Goal: Transaction & Acquisition: Book appointment/travel/reservation

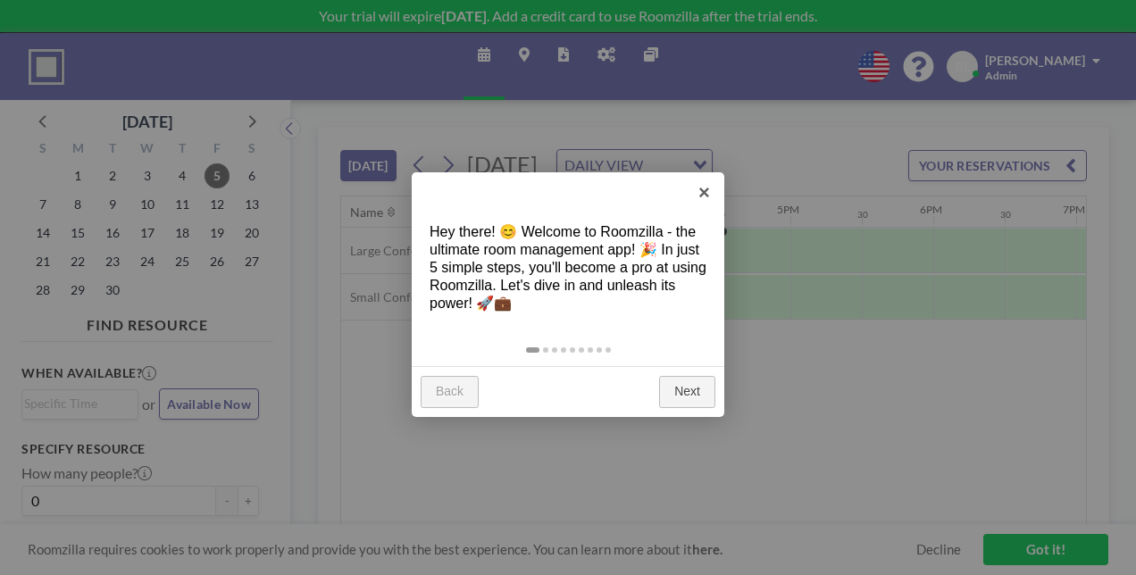
scroll to position [0, 2287]
click at [692, 389] on link "Next" at bounding box center [687, 392] width 56 height 32
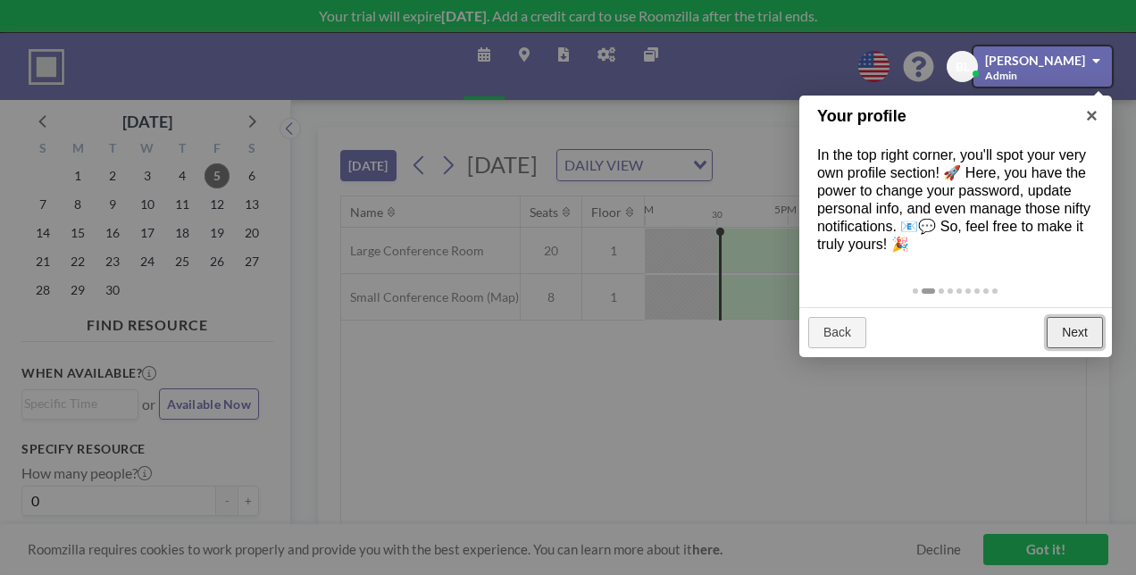
click at [1064, 339] on link "Next" at bounding box center [1075, 333] width 56 height 32
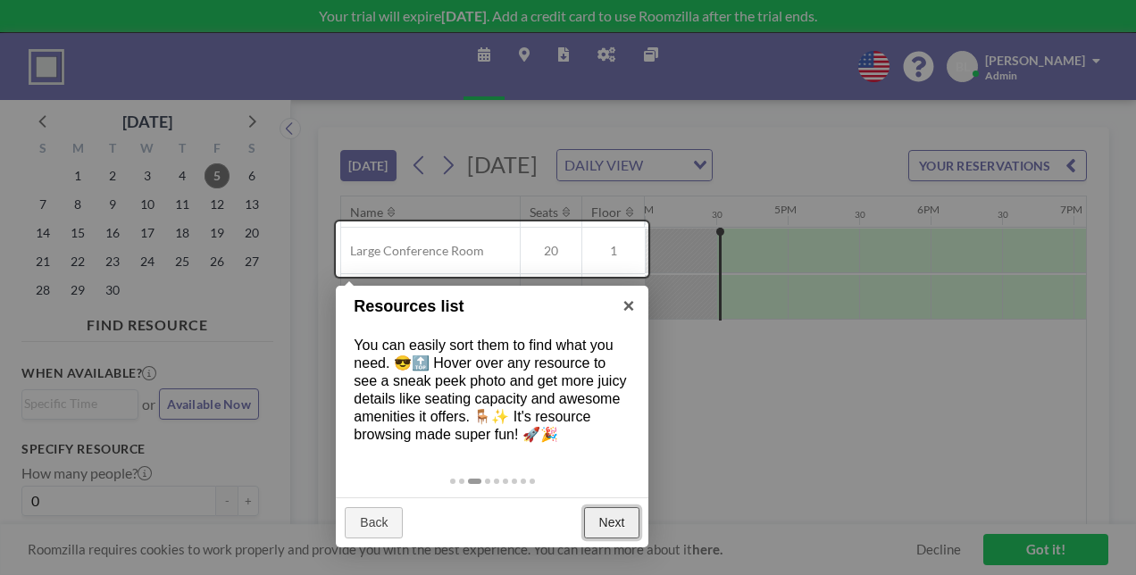
click at [596, 525] on link "Next" at bounding box center [612, 523] width 56 height 32
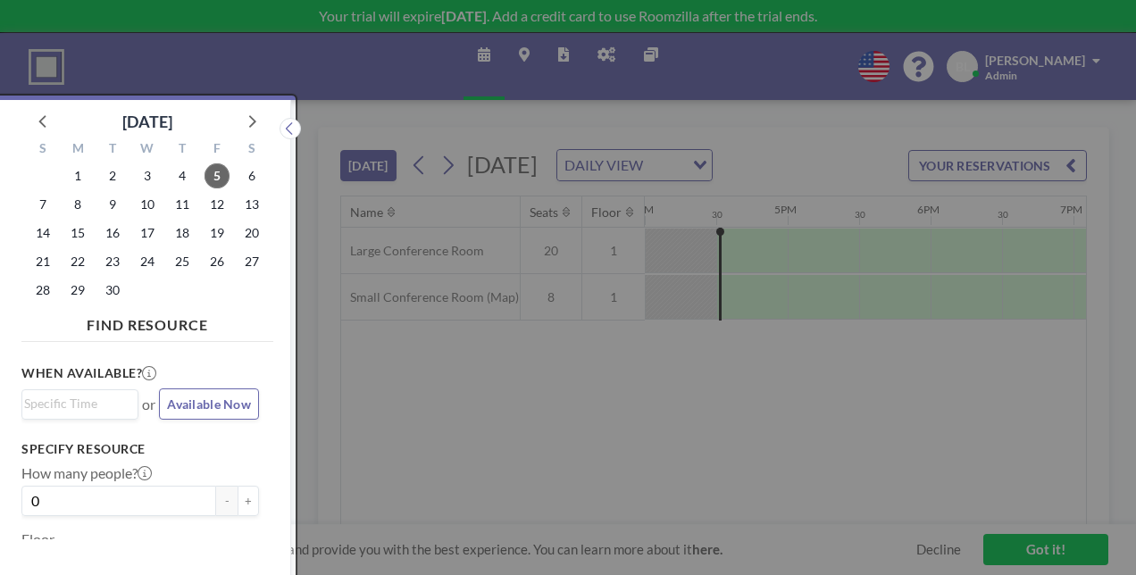
scroll to position [4, 0]
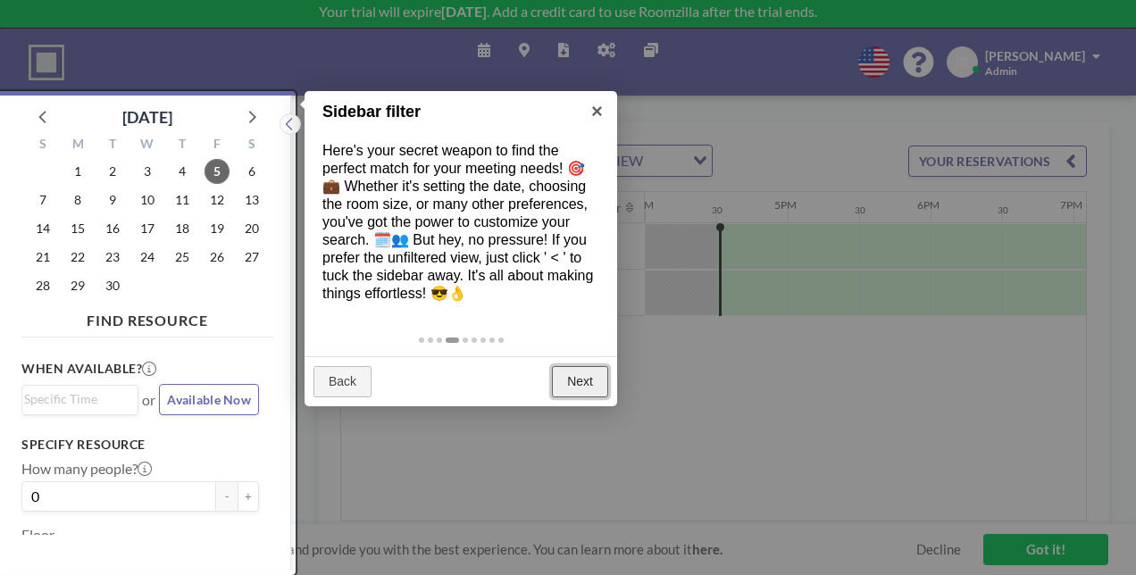
click at [586, 384] on link "Next" at bounding box center [580, 382] width 56 height 32
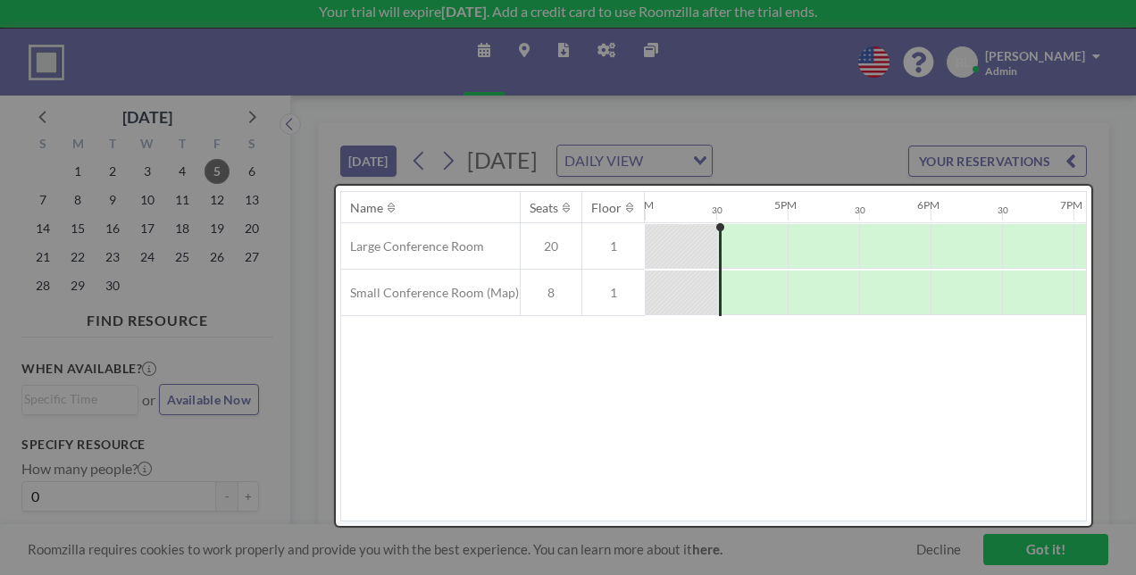
scroll to position [0, 0]
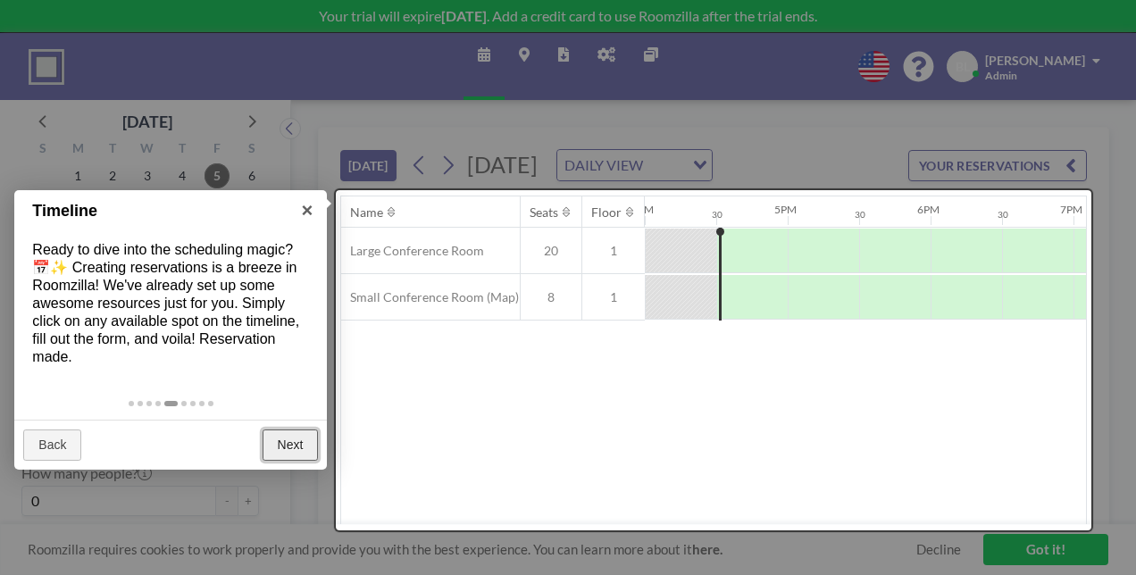
click at [270, 451] on link "Next" at bounding box center [291, 446] width 56 height 32
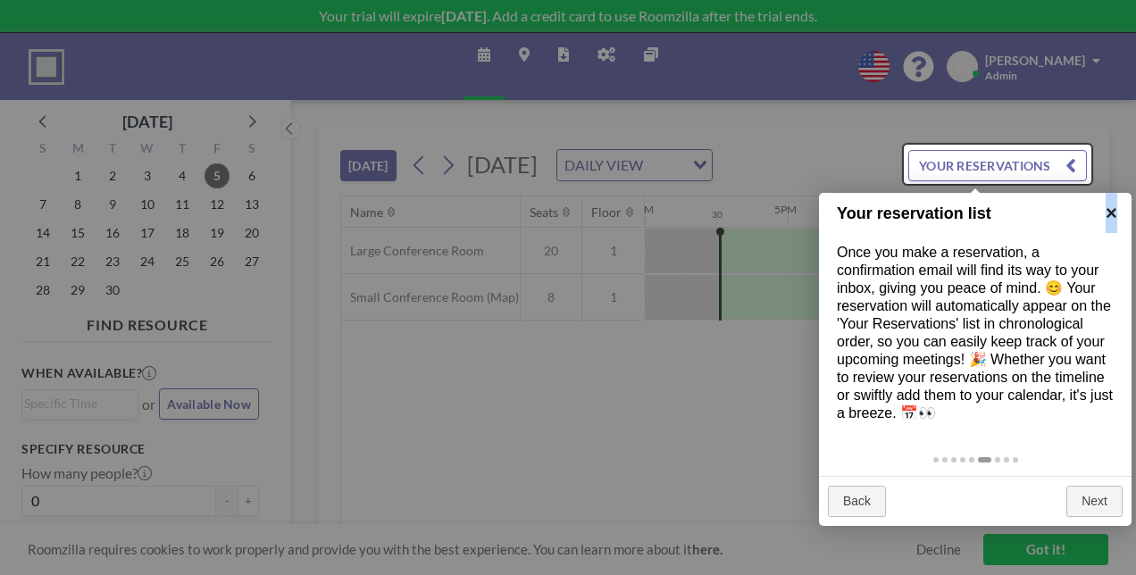
click at [1111, 213] on link "×" at bounding box center [1112, 213] width 40 height 40
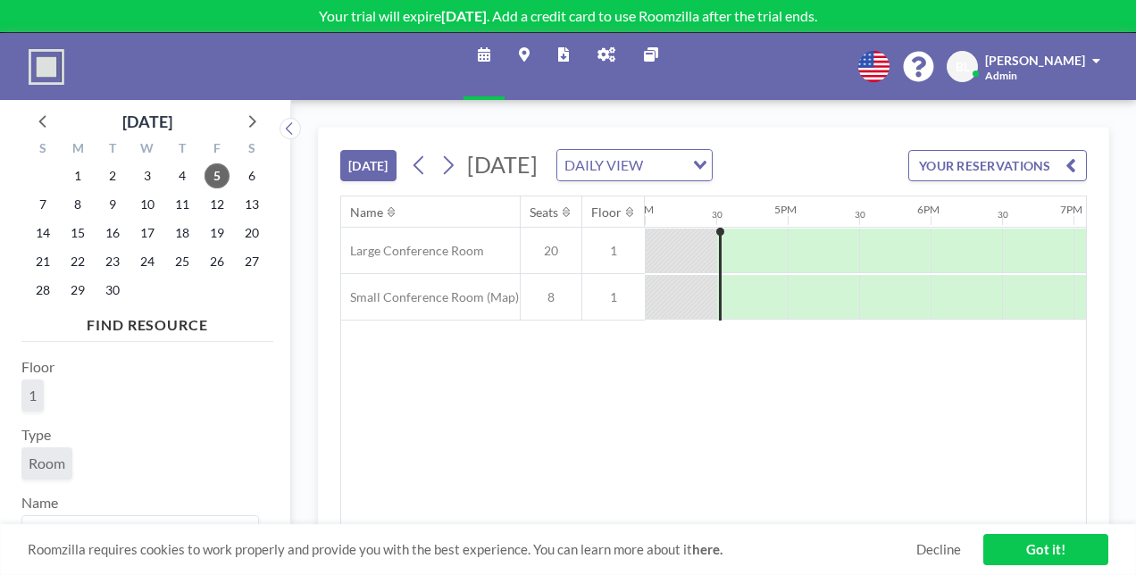
scroll to position [179, 0]
click at [121, 205] on span "9" at bounding box center [112, 204] width 25 height 25
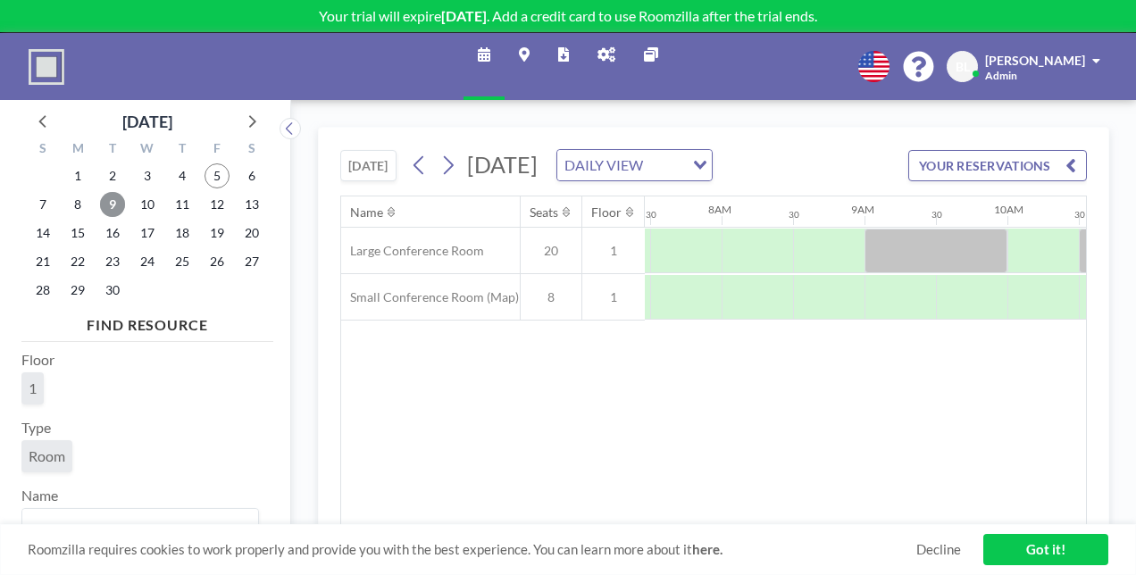
scroll to position [0, 1072]
click at [672, 524] on div "Roomzilla requires cookies to work properly and provide you with the best exper…" at bounding box center [568, 549] width 1136 height 51
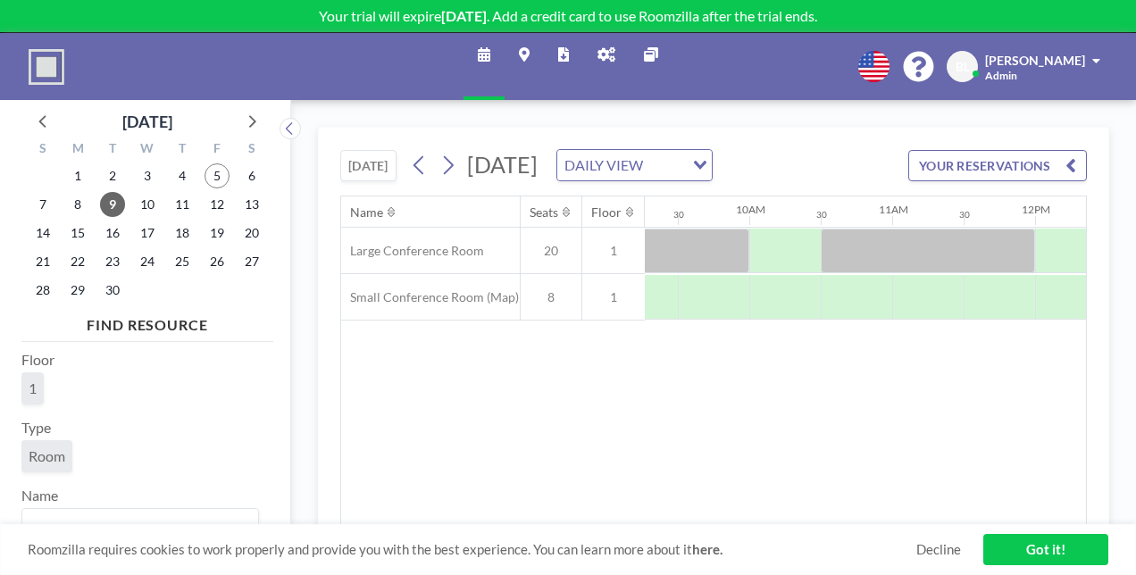
scroll to position [0, 1355]
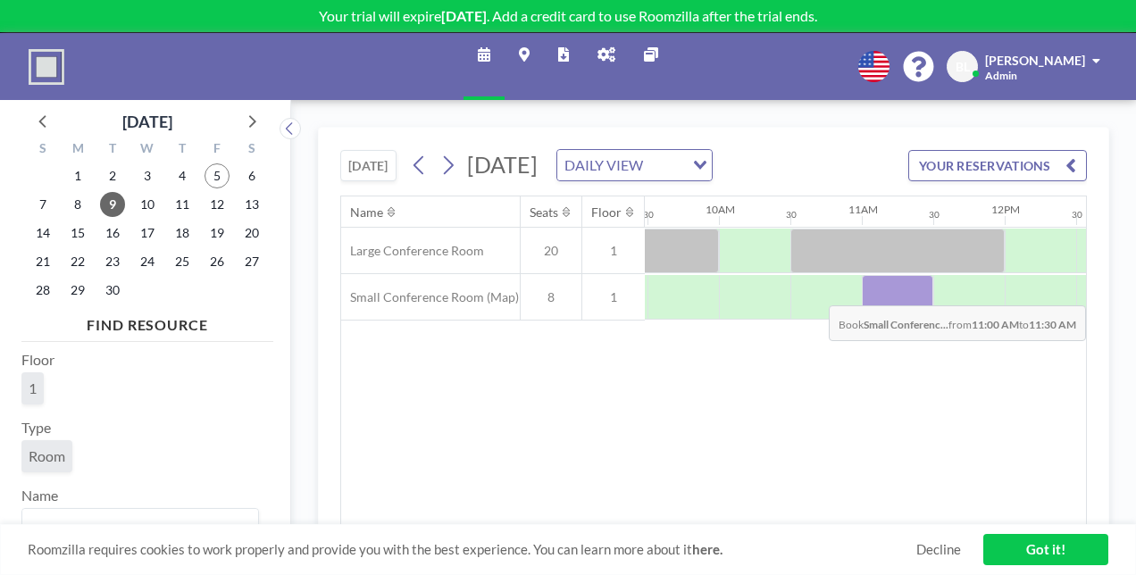
click at [886, 314] on div at bounding box center [897, 297] width 71 height 45
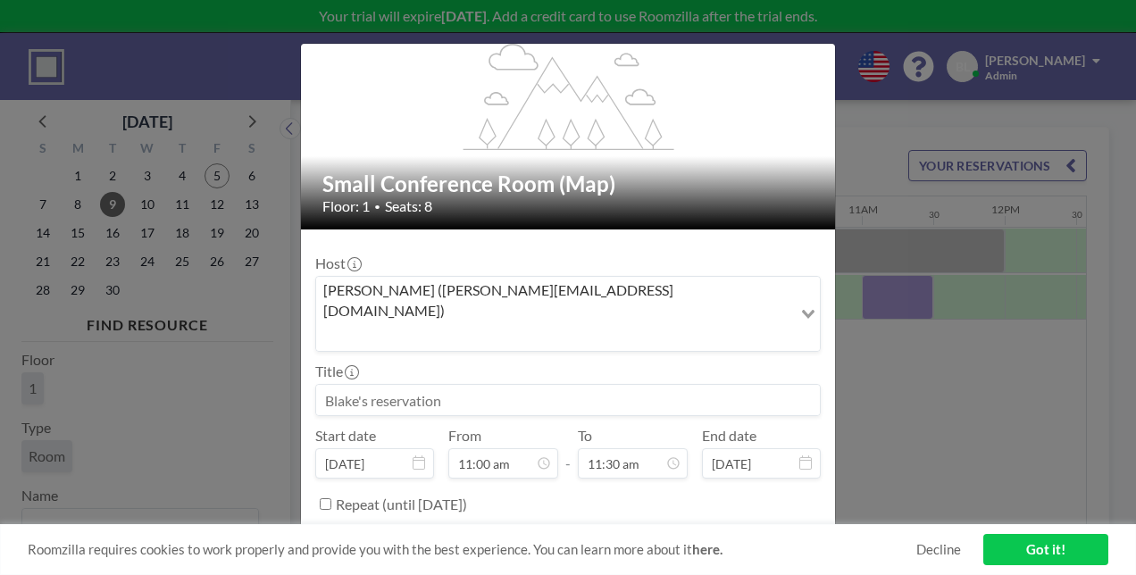
scroll to position [732, 0]
click at [743, 533] on button "BOOK NOW" at bounding box center [776, 548] width 90 height 31
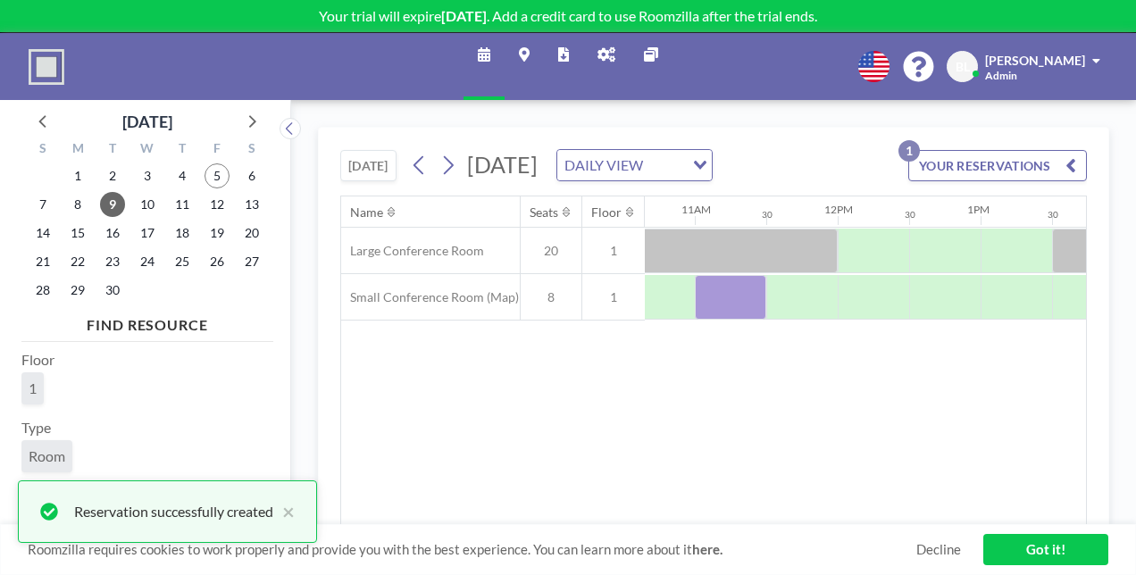
scroll to position [0, 1556]
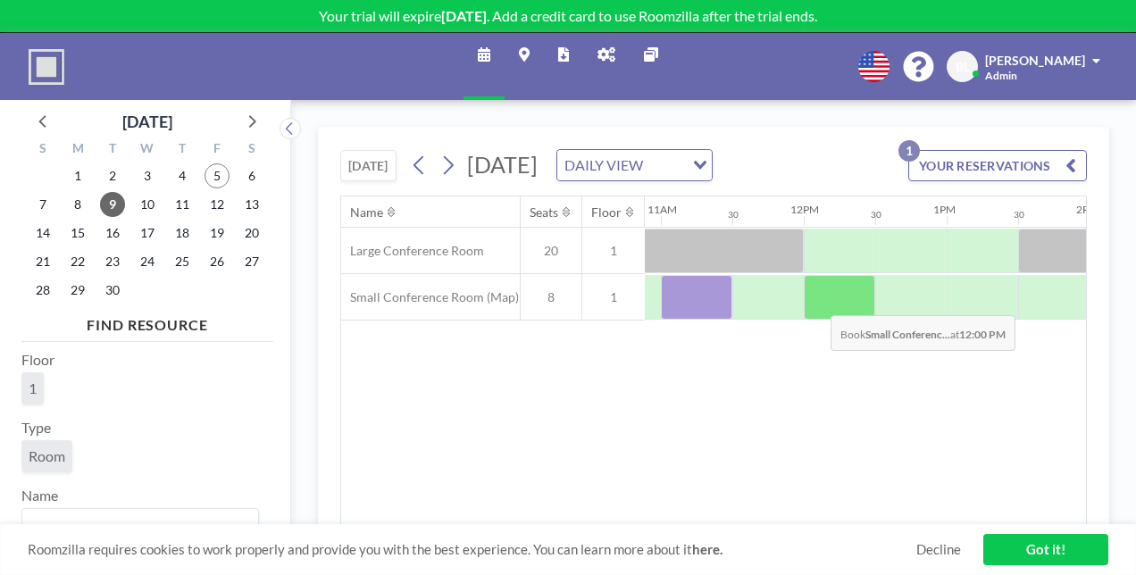
click at [817, 320] on div at bounding box center [839, 297] width 71 height 45
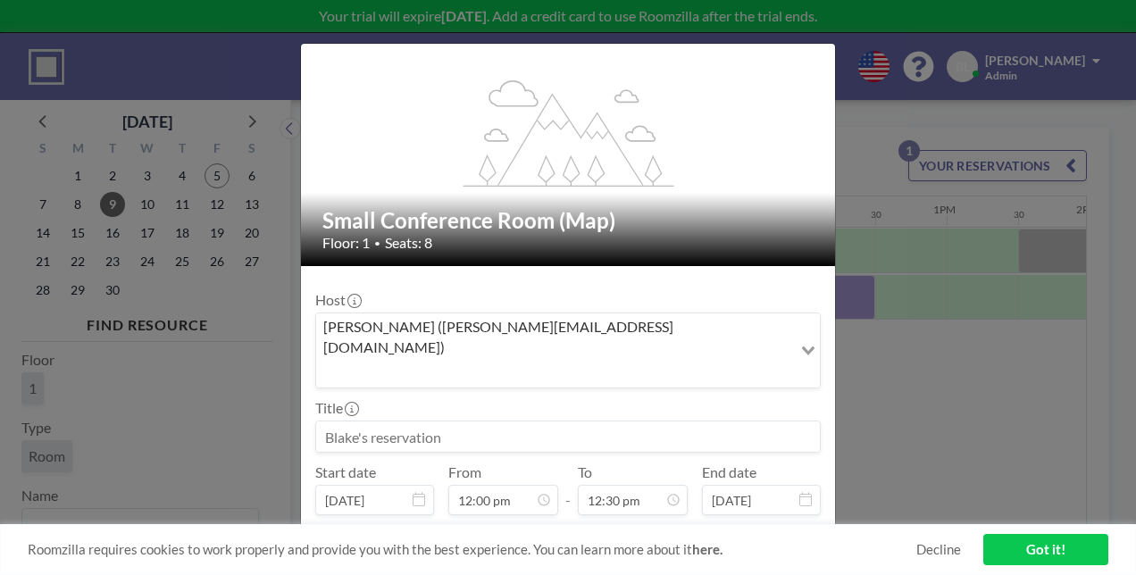
scroll to position [80, 0]
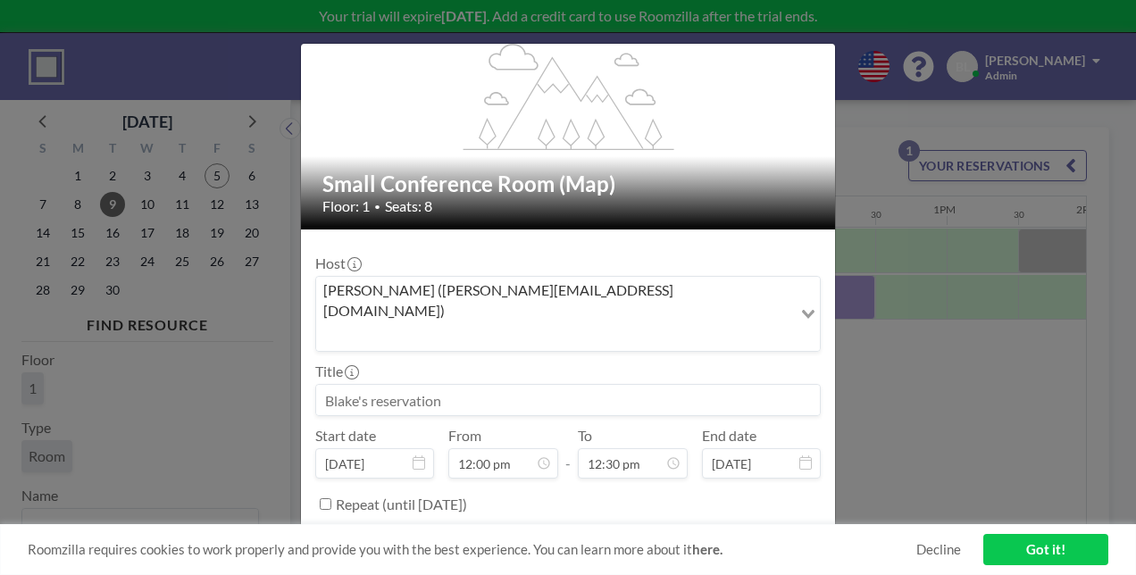
click at [758, 533] on button "BOOK NOW" at bounding box center [776, 548] width 90 height 31
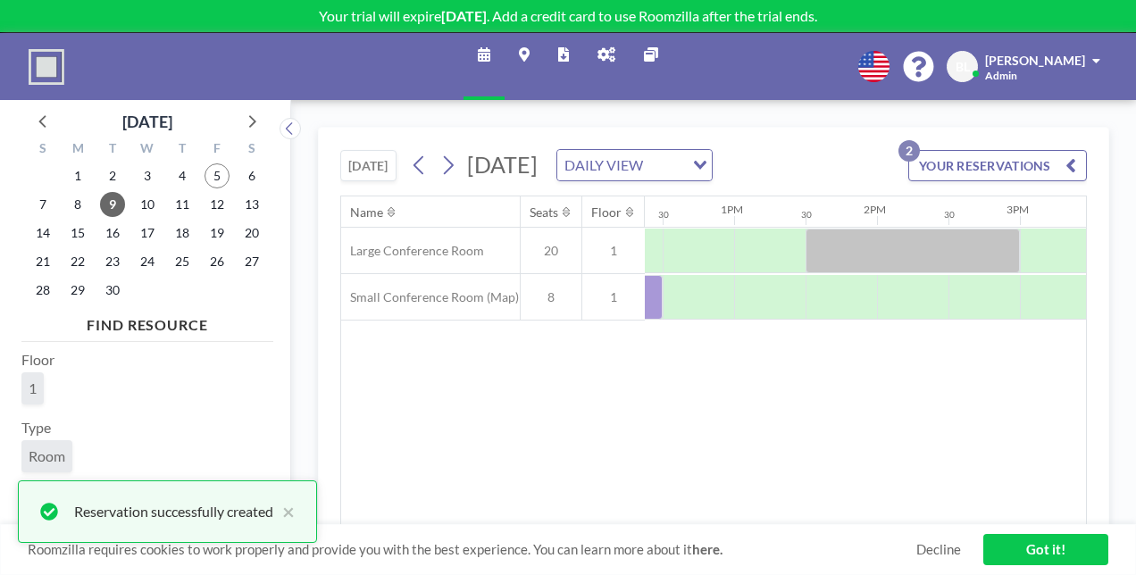
scroll to position [0, 1739]
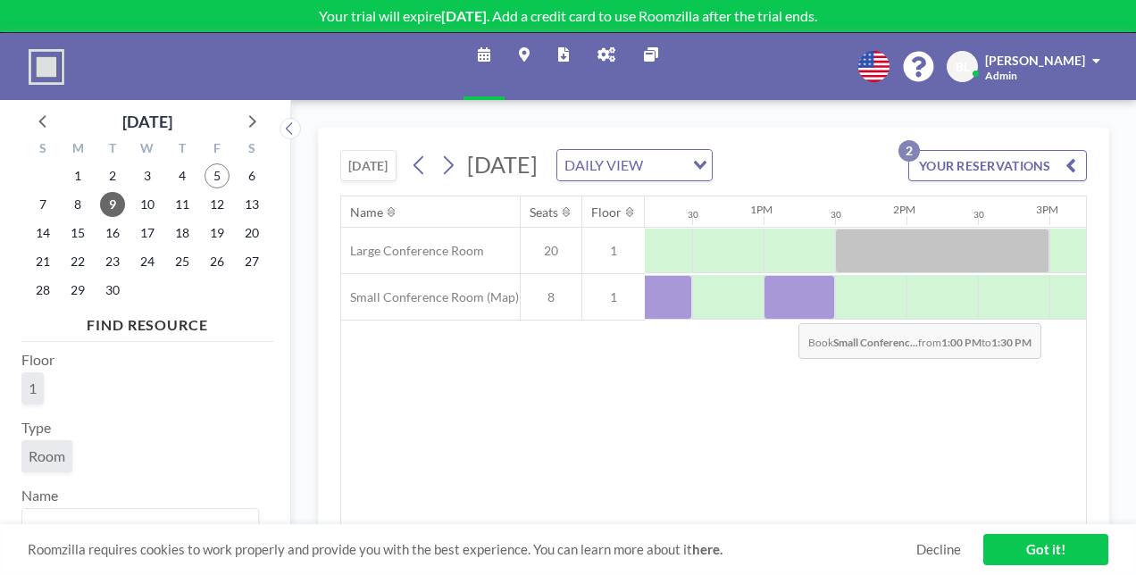
click at [784, 320] on div at bounding box center [799, 297] width 71 height 45
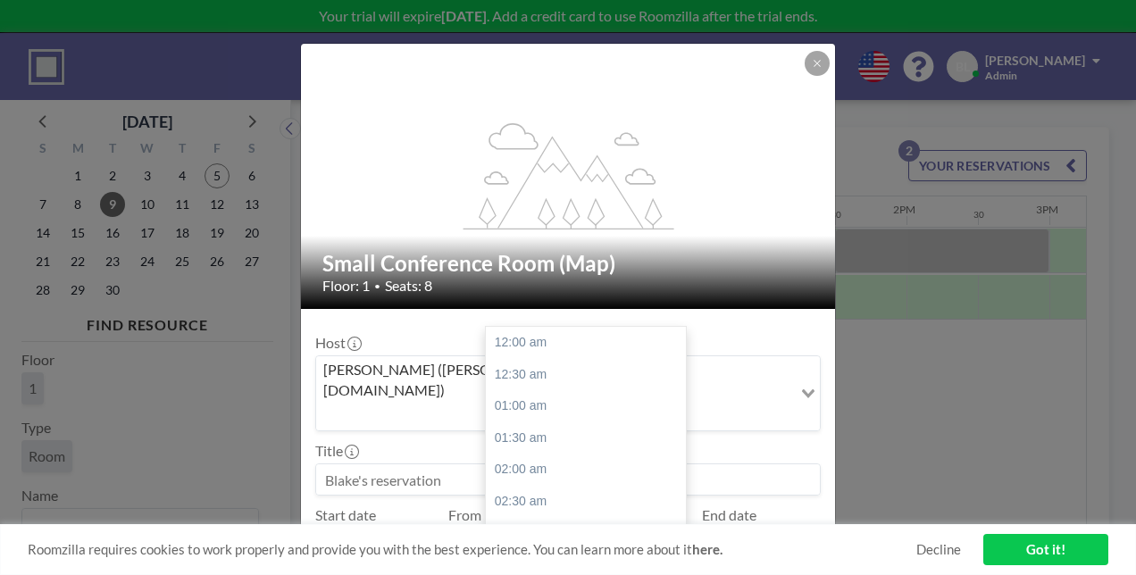
scroll to position [858, 0]
click at [574, 359] on div "02:00 pm" at bounding box center [590, 375] width 209 height 32
type input "02:00 pm"
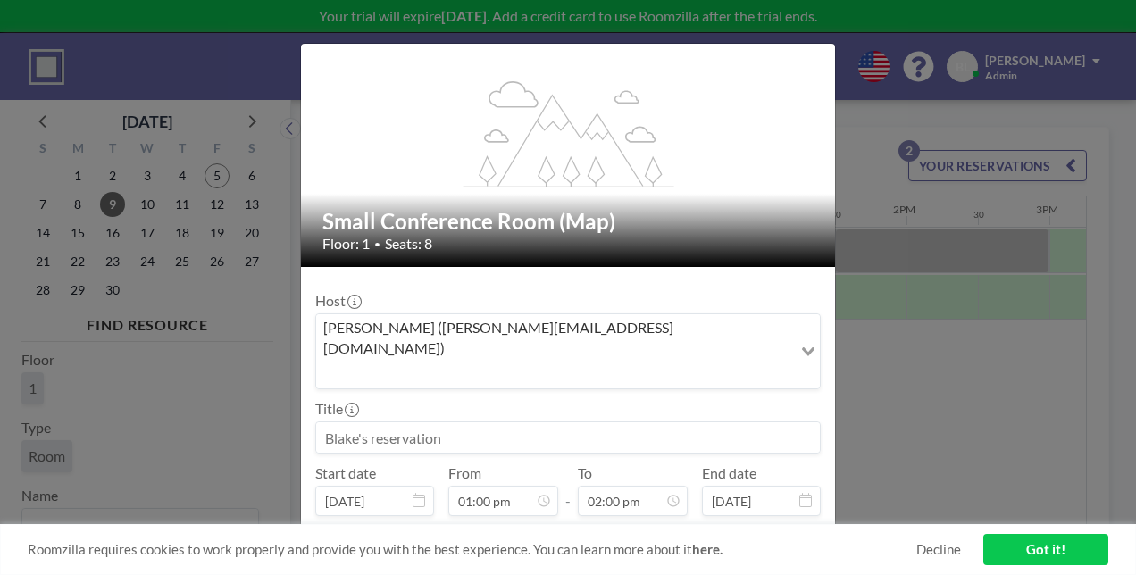
scroll to position [80, 0]
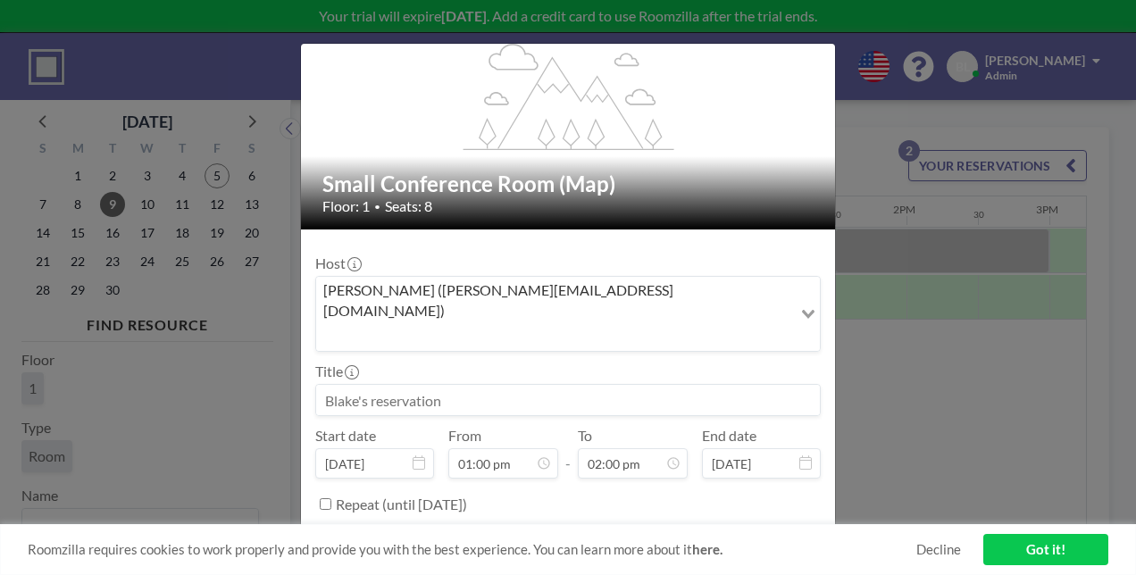
click at [750, 533] on button "BOOK NOW" at bounding box center [776, 548] width 90 height 31
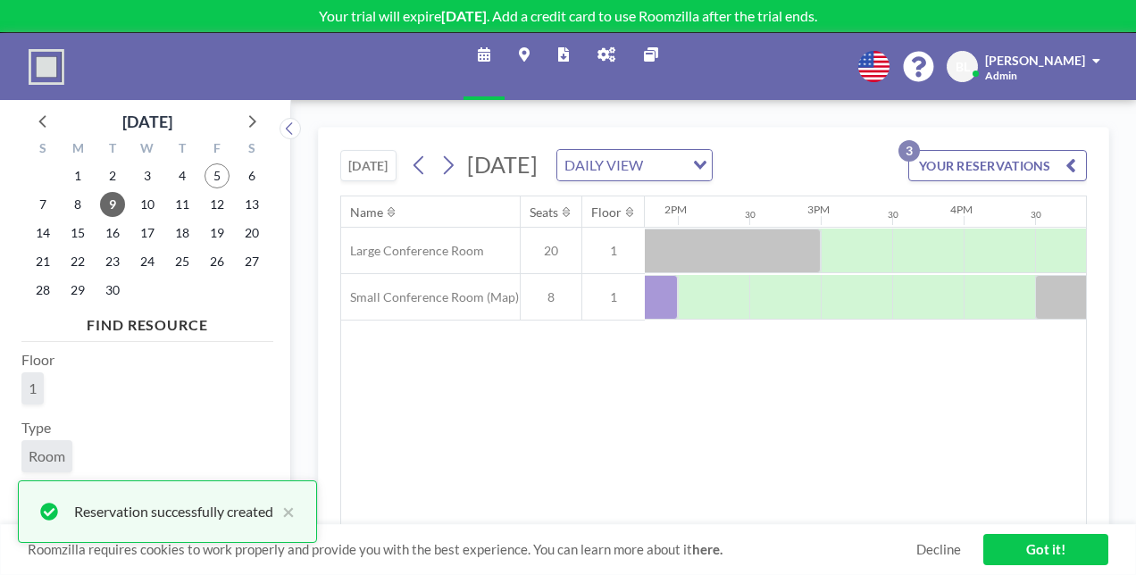
scroll to position [0, 1981]
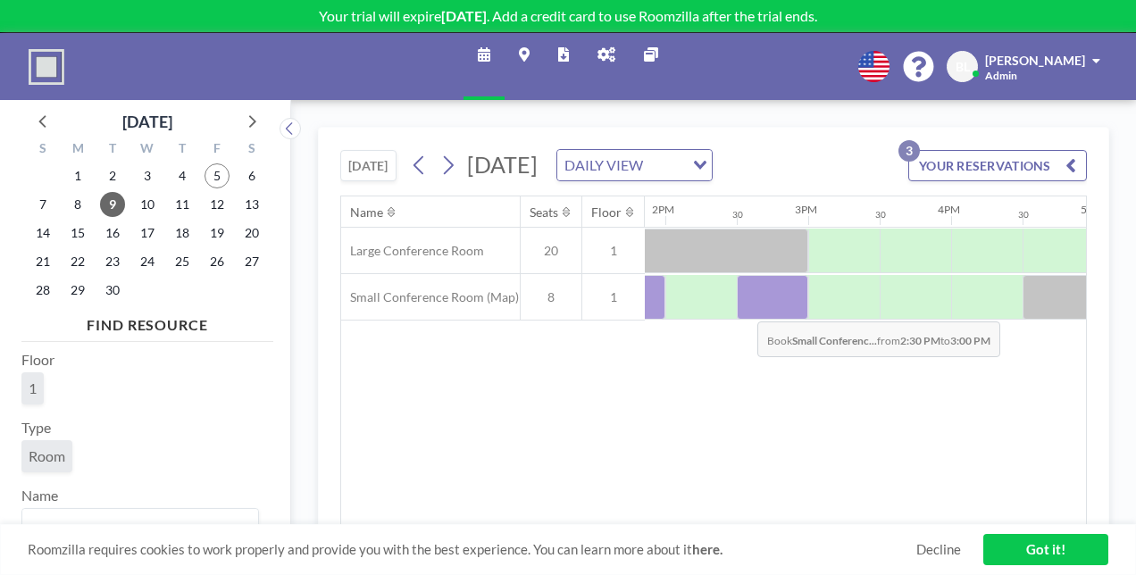
click at [743, 320] on div at bounding box center [772, 297] width 71 height 45
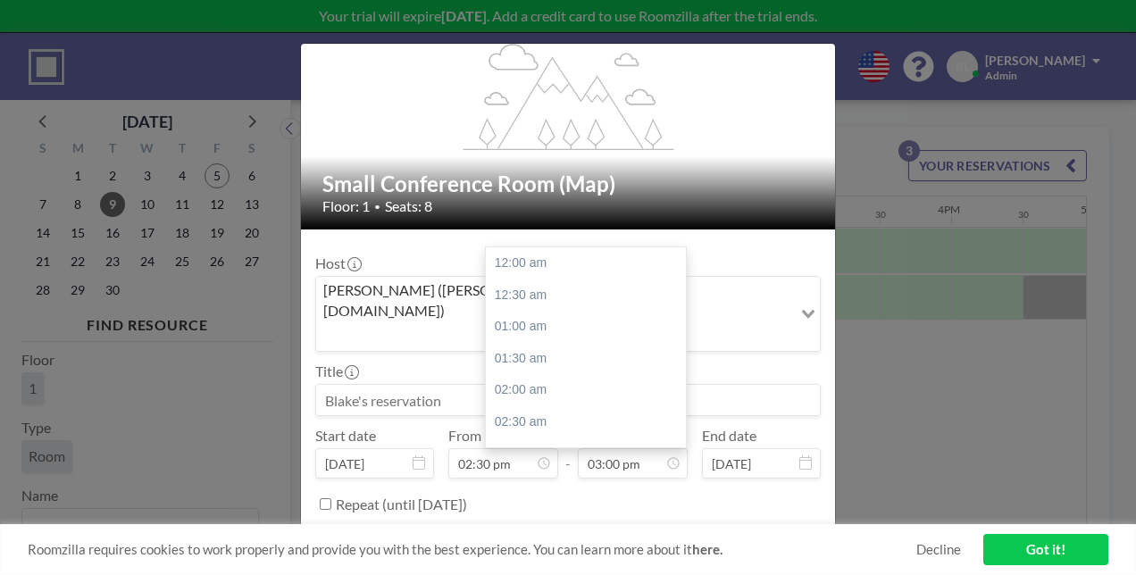
scroll to position [954, 0]
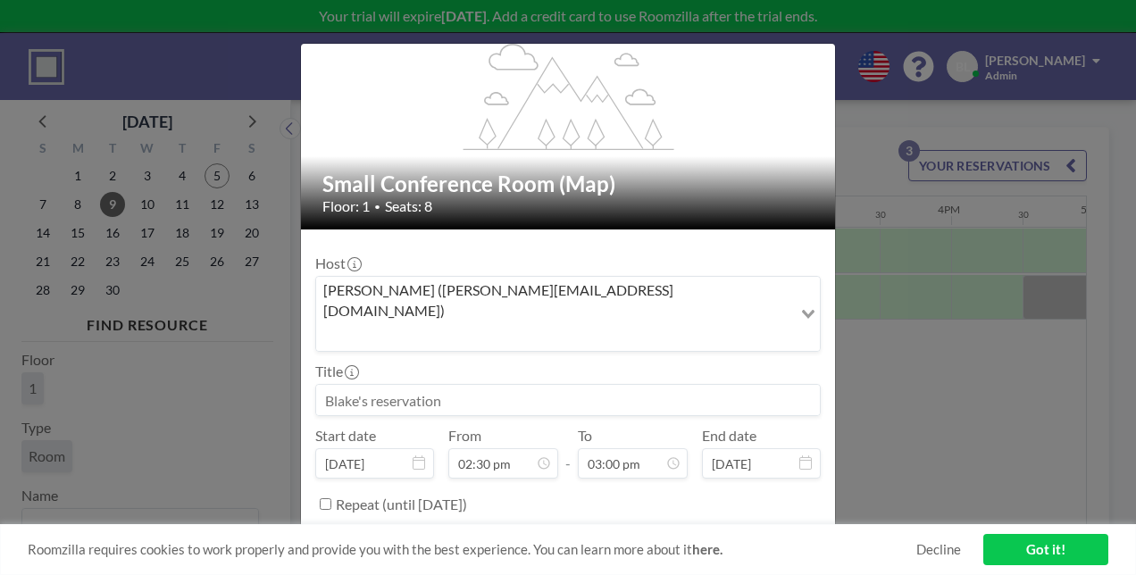
click at [756, 533] on button "BOOK NOW" at bounding box center [776, 548] width 90 height 31
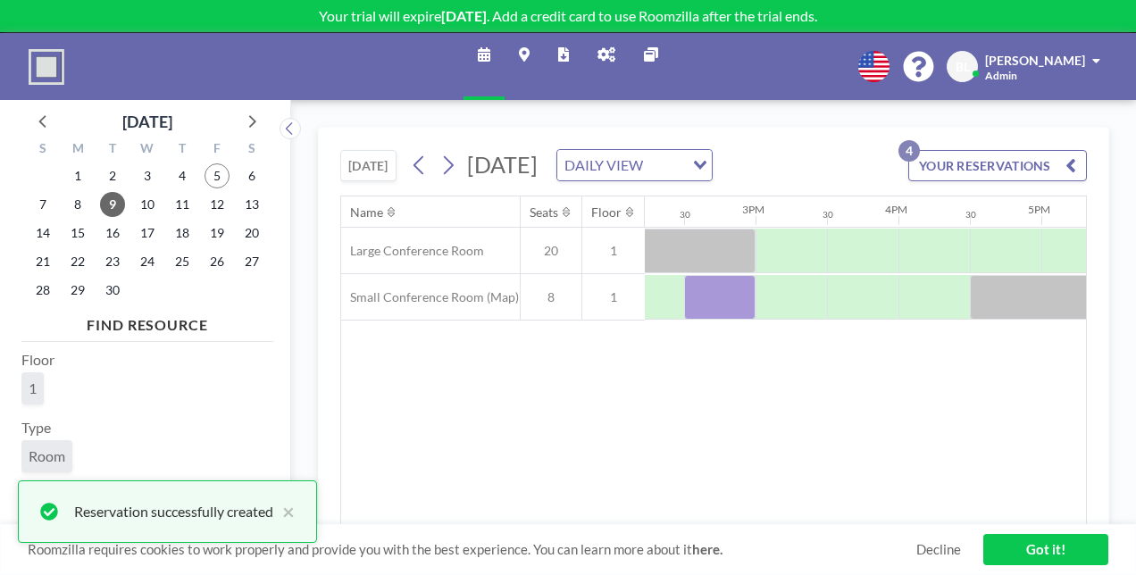
scroll to position [0, 2058]
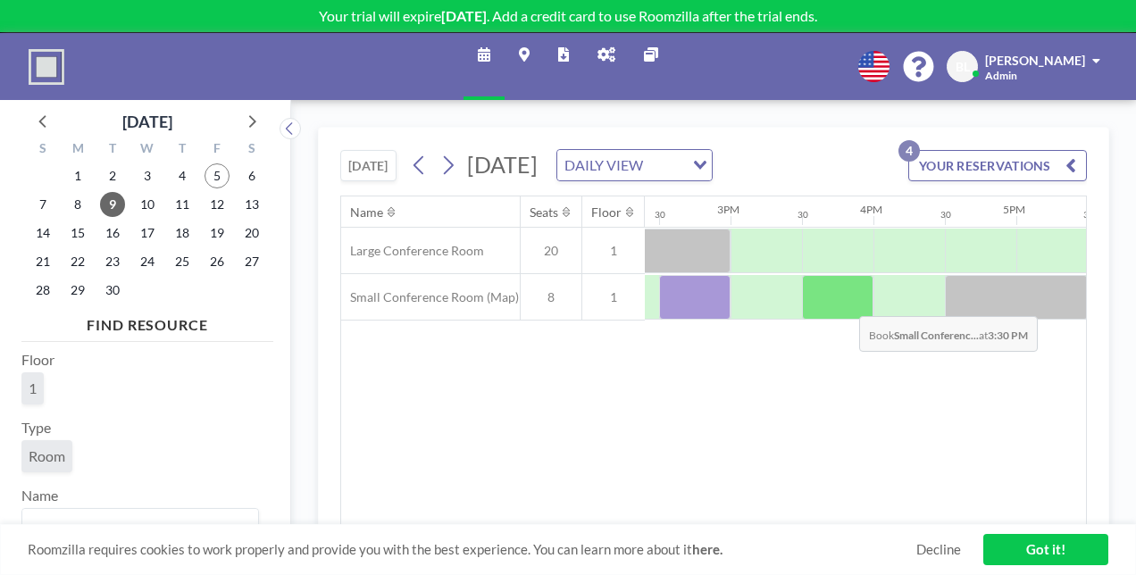
click at [845, 320] on div at bounding box center [837, 297] width 71 height 45
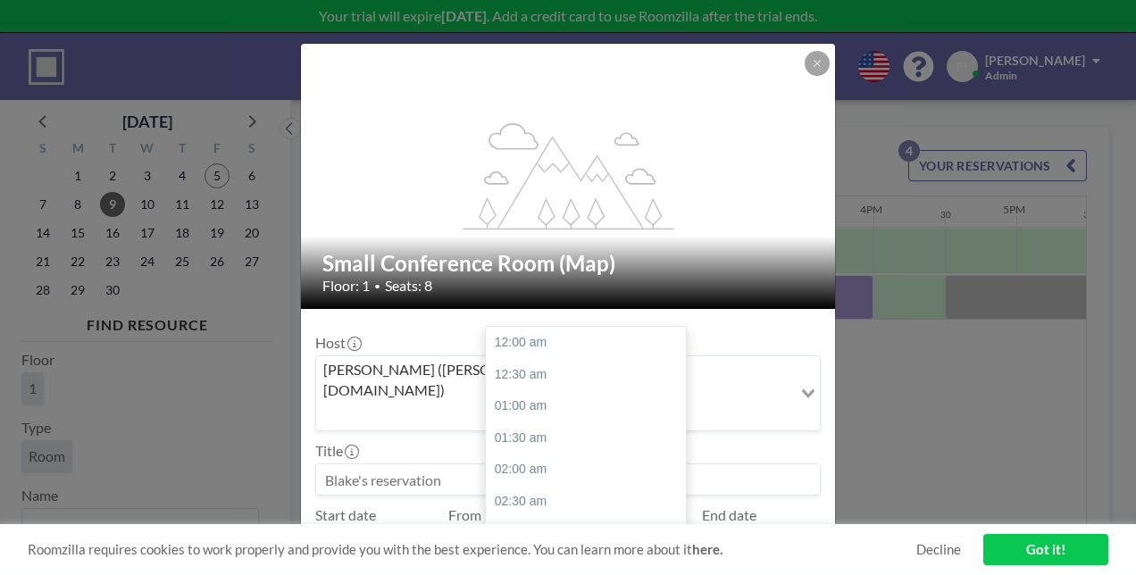
scroll to position [1018, 0]
click at [666, 528] on input "04:00 pm" at bounding box center [633, 543] width 110 height 30
click at [557, 359] on div "04:30 pm" at bounding box center [590, 375] width 209 height 32
type input "04:30 pm"
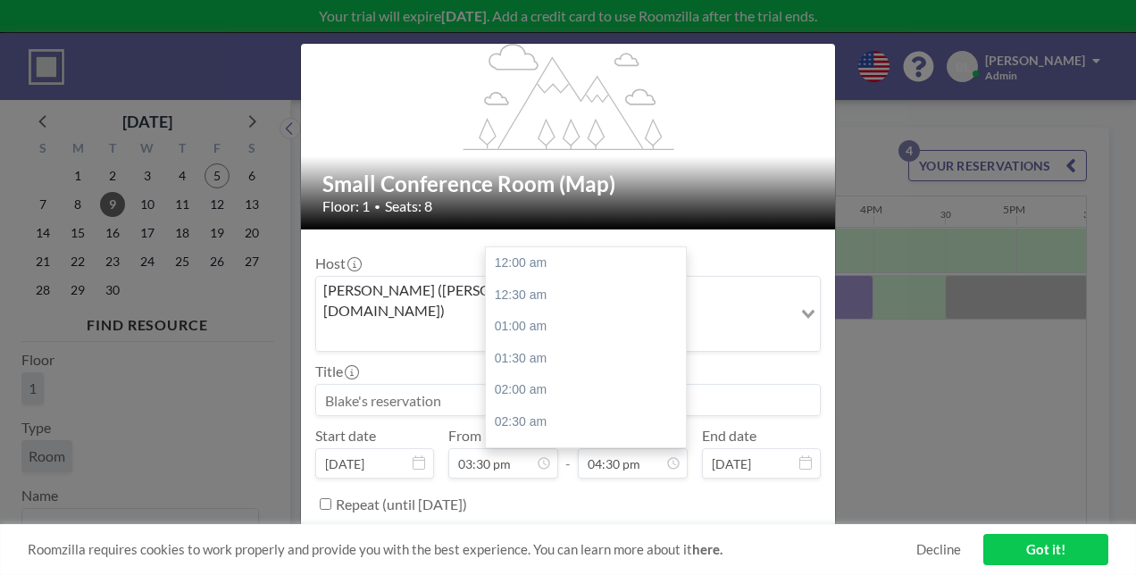
scroll to position [1050, 0]
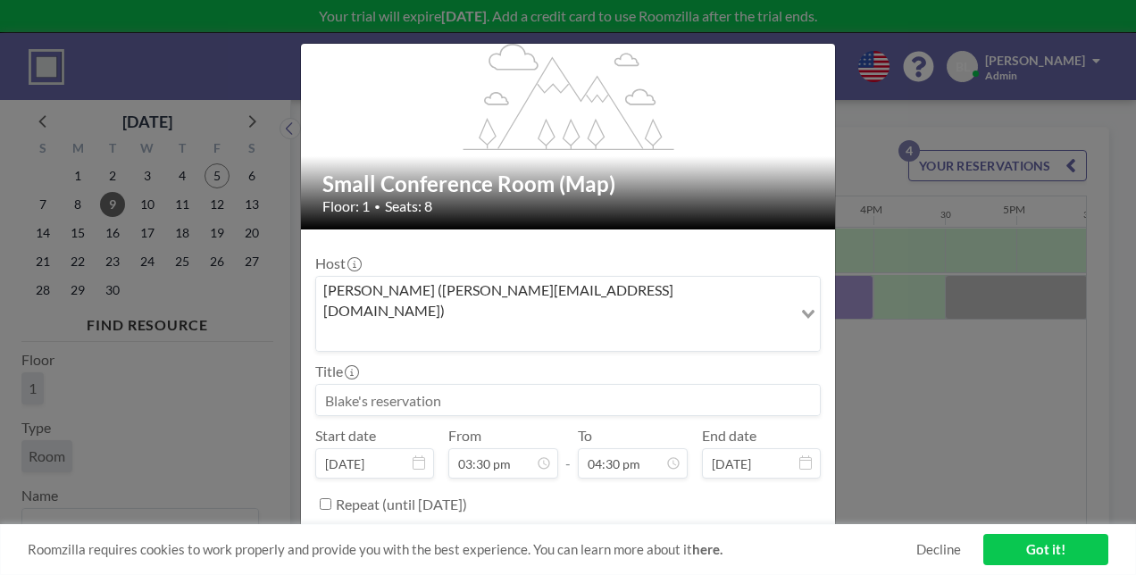
click at [745, 533] on button "BOOK NOW" at bounding box center [776, 548] width 90 height 31
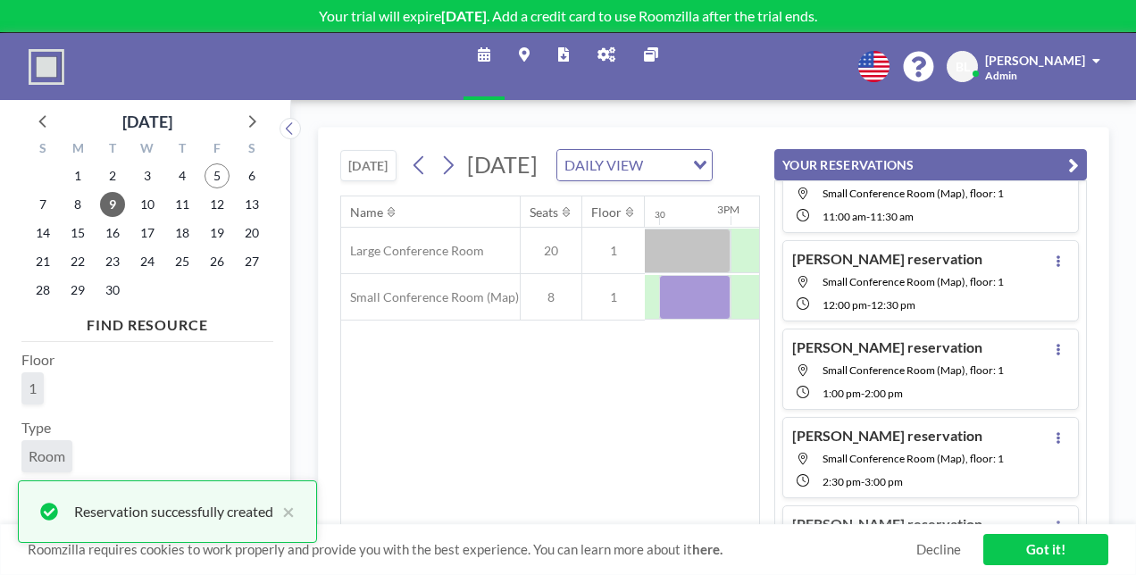
scroll to position [121, 0]
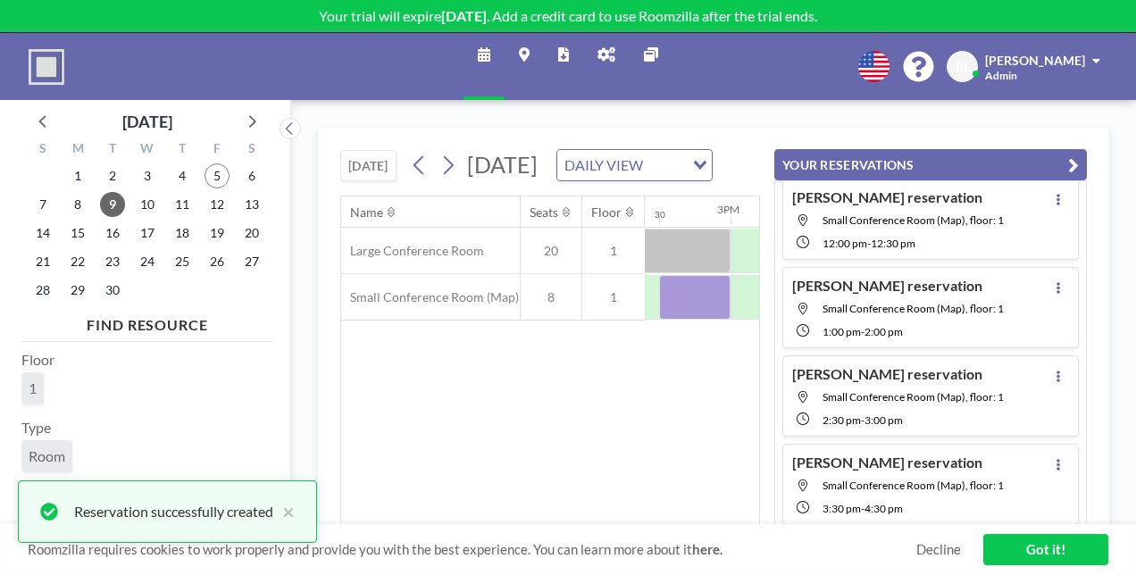
click at [611, 429] on div "Name Seats Floor 12AM 30 1AM 30 2AM 30 3AM 30 4AM 30 5AM 30 6AM 30 7AM 30 8AM 3…" at bounding box center [550, 361] width 418 height 329
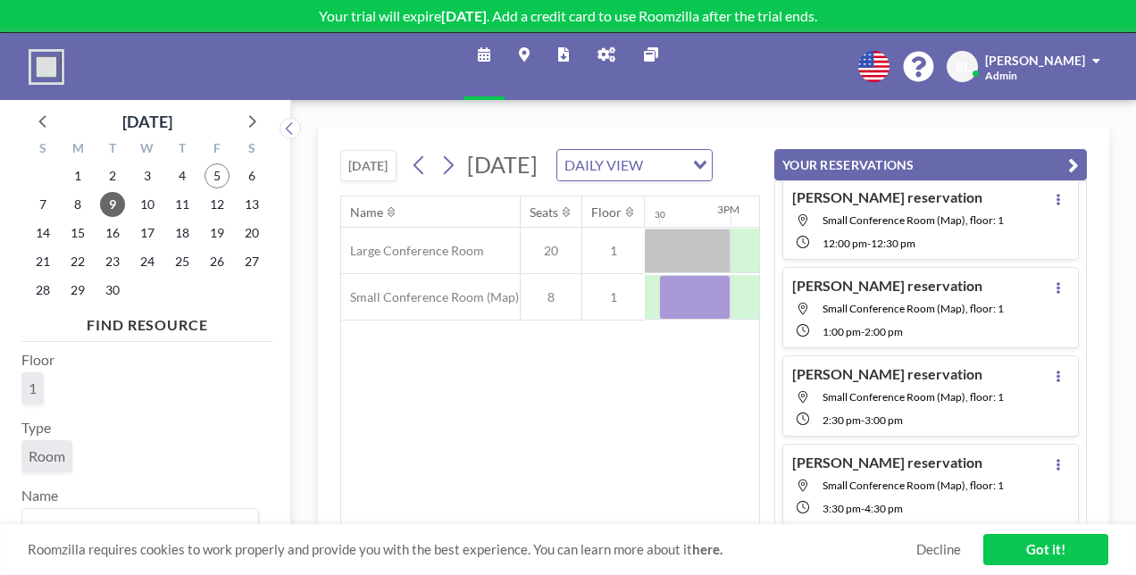
click at [606, 445] on div "Name Seats Floor 12AM 30 1AM 30 2AM 30 3AM 30 4AM 30 5AM 30 6AM 30 7AM 30 8AM 3…" at bounding box center [550, 361] width 418 height 329
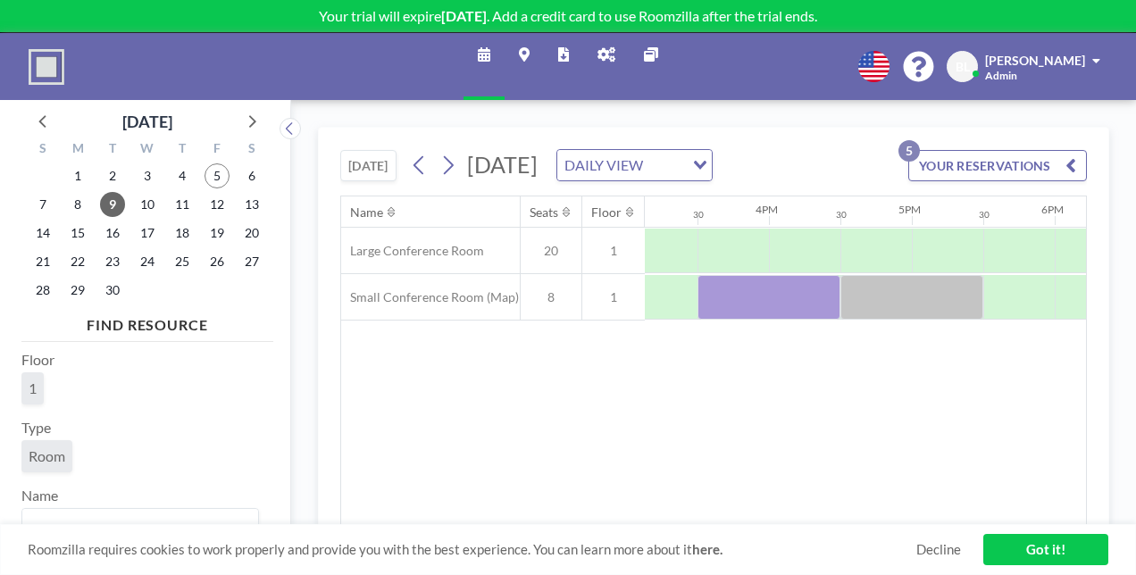
scroll to position [0, 2198]
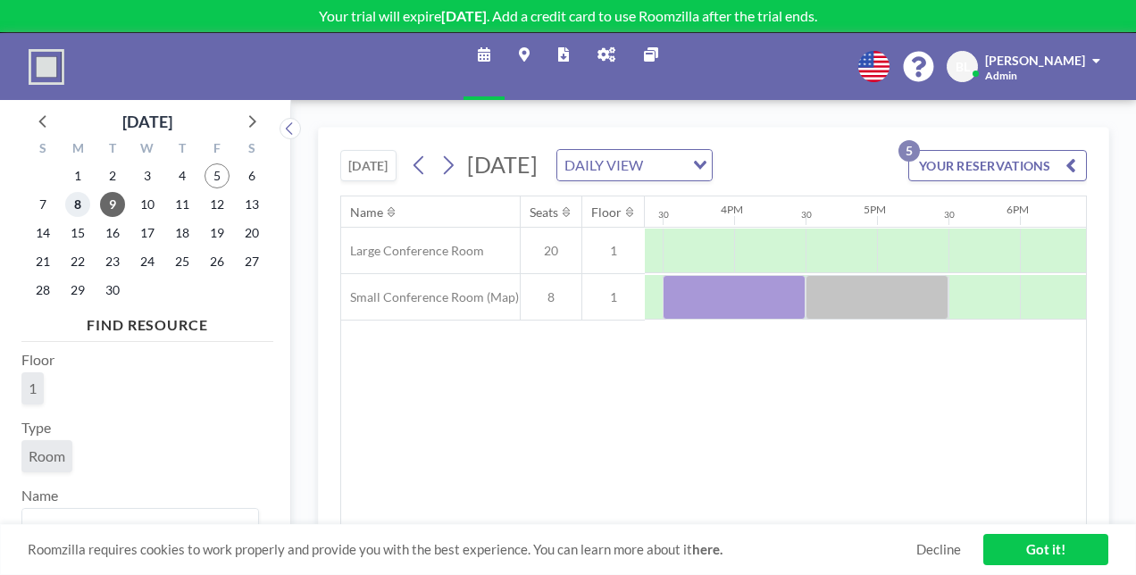
click at [77, 200] on span "8" at bounding box center [77, 204] width 25 height 25
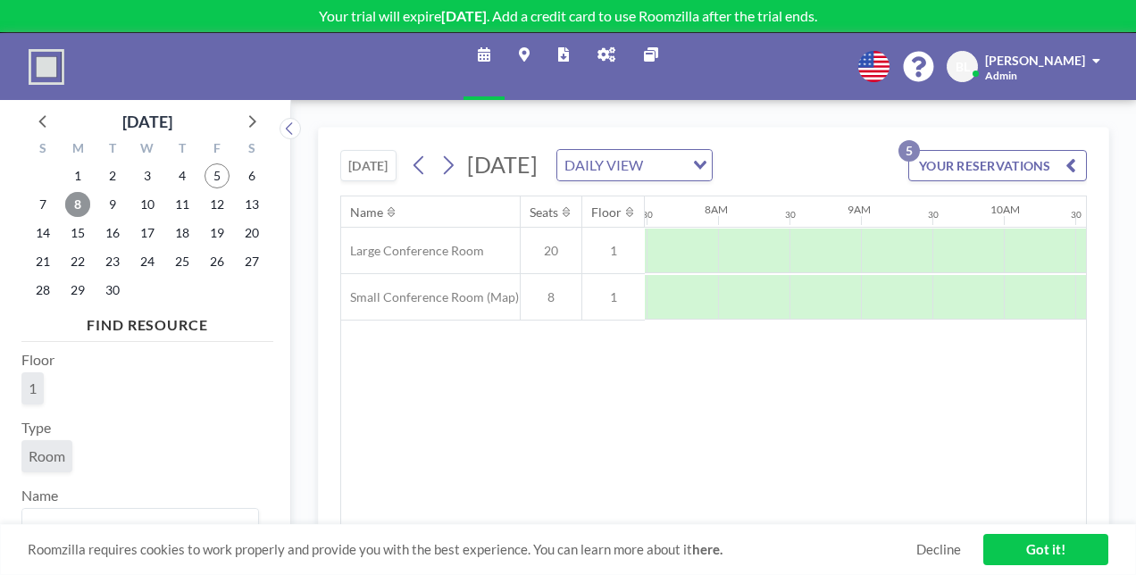
scroll to position [0, 1072]
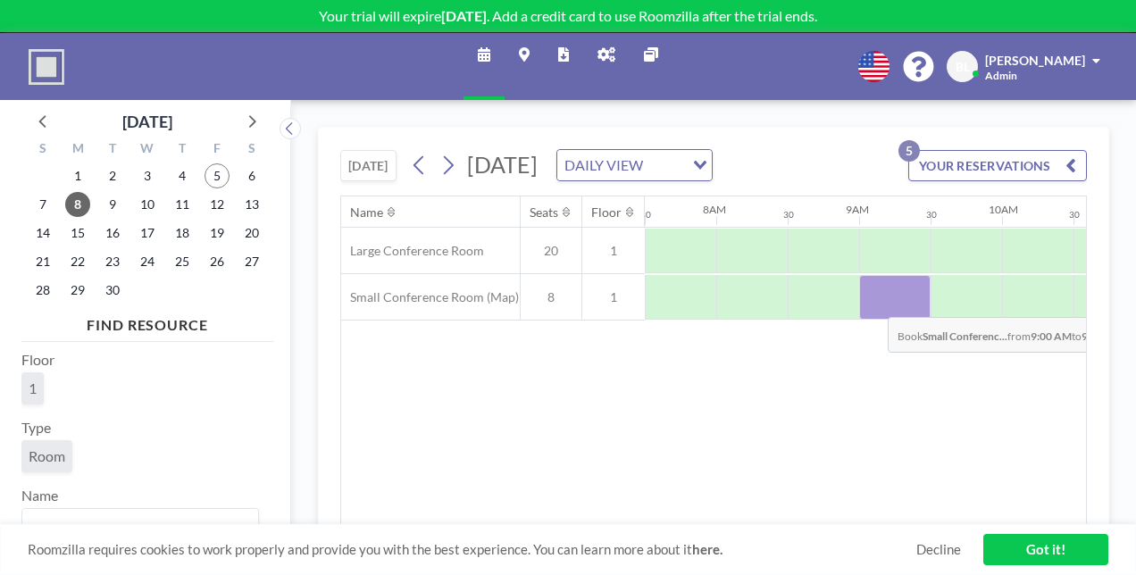
click at [874, 320] on div at bounding box center [894, 297] width 71 height 45
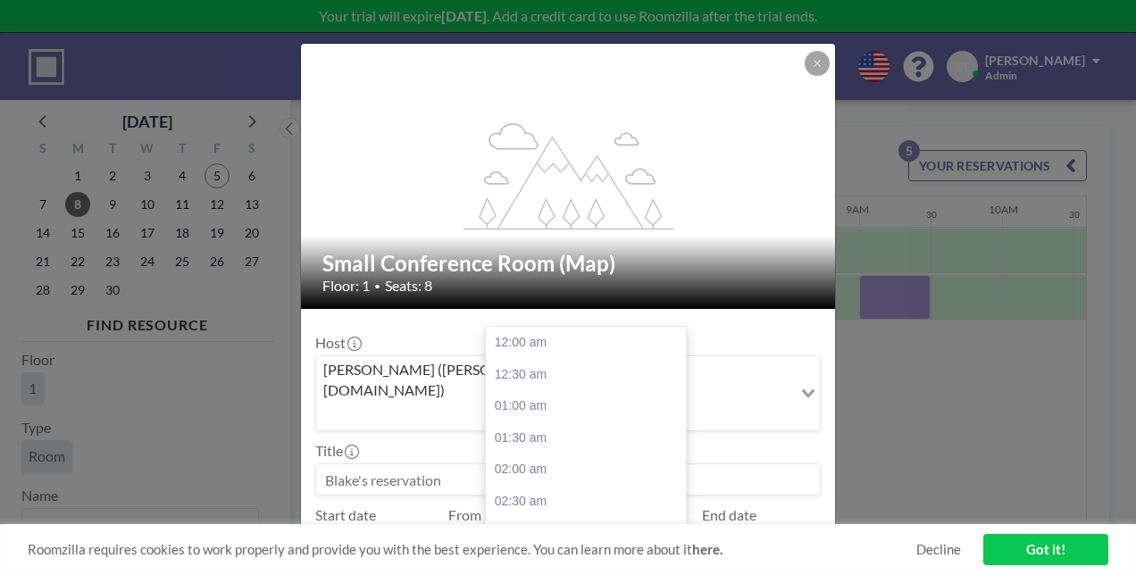
scroll to position [604, 0]
click at [636, 528] on input "09:30 am" at bounding box center [633, 543] width 110 height 30
click at [548, 359] on div "10:00 am" at bounding box center [590, 375] width 209 height 32
type input "10:00 am"
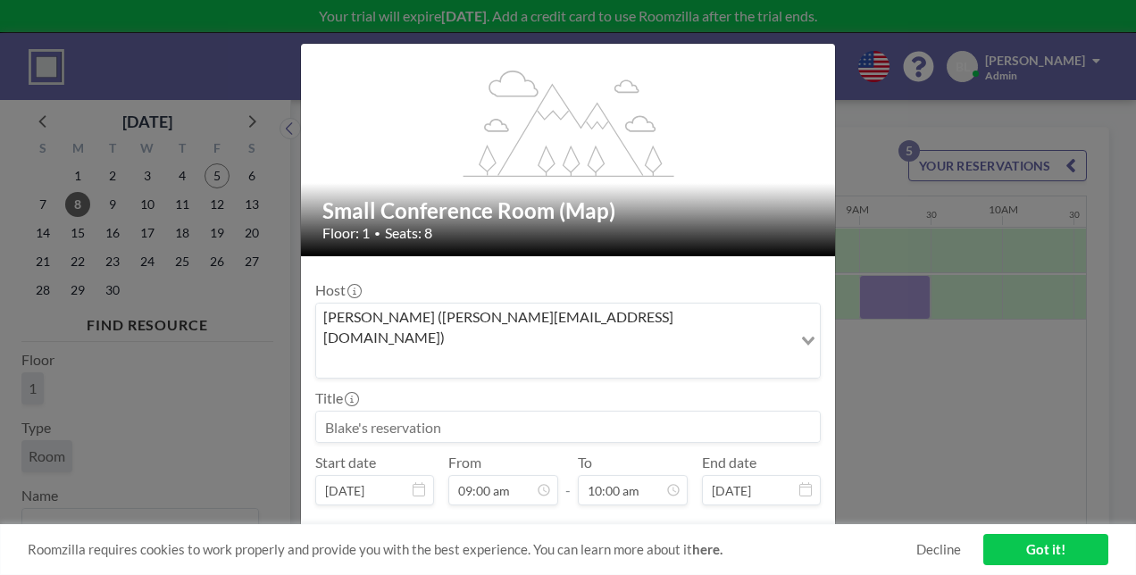
scroll to position [80, 0]
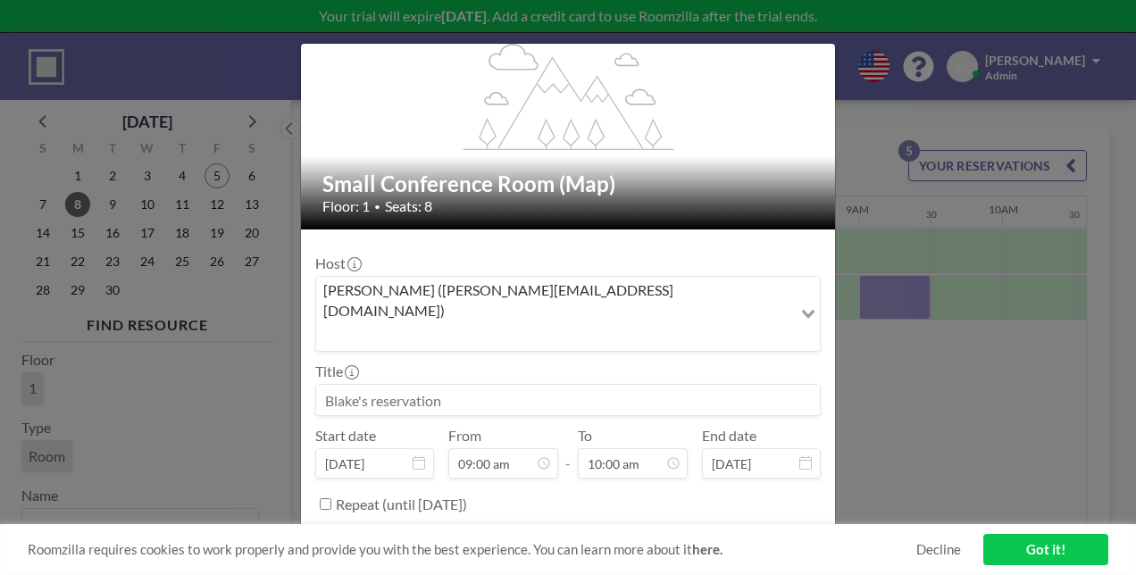
click at [734, 533] on button "BOOK NOW" at bounding box center [776, 548] width 90 height 31
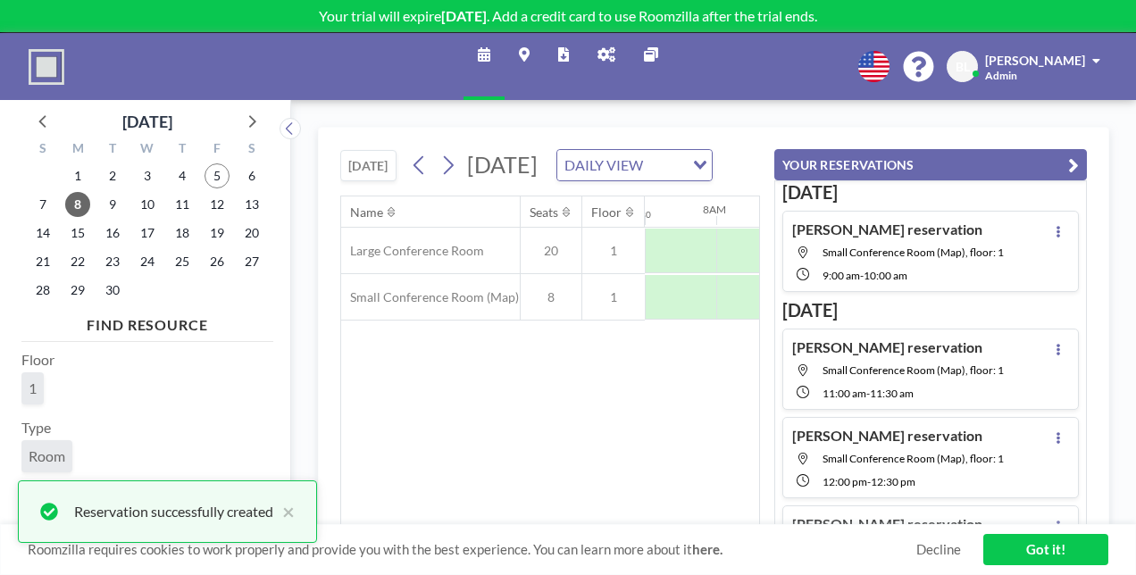
click at [665, 393] on div "Name Seats Floor 12AM 30 1AM 30 2AM 30 3AM 30 4AM 30 5AM 30 6AM 30 7AM 30 8AM 3…" at bounding box center [550, 361] width 418 height 329
click at [659, 418] on div "Name Seats Floor 12AM 30 1AM 30 2AM 30 3AM 30 4AM 30 5AM 30 6AM 30 7AM 30 8AM 3…" at bounding box center [550, 361] width 418 height 329
click at [481, 531] on div "Roomzilla requires cookies to work properly and provide you with the best exper…" at bounding box center [568, 549] width 1136 height 51
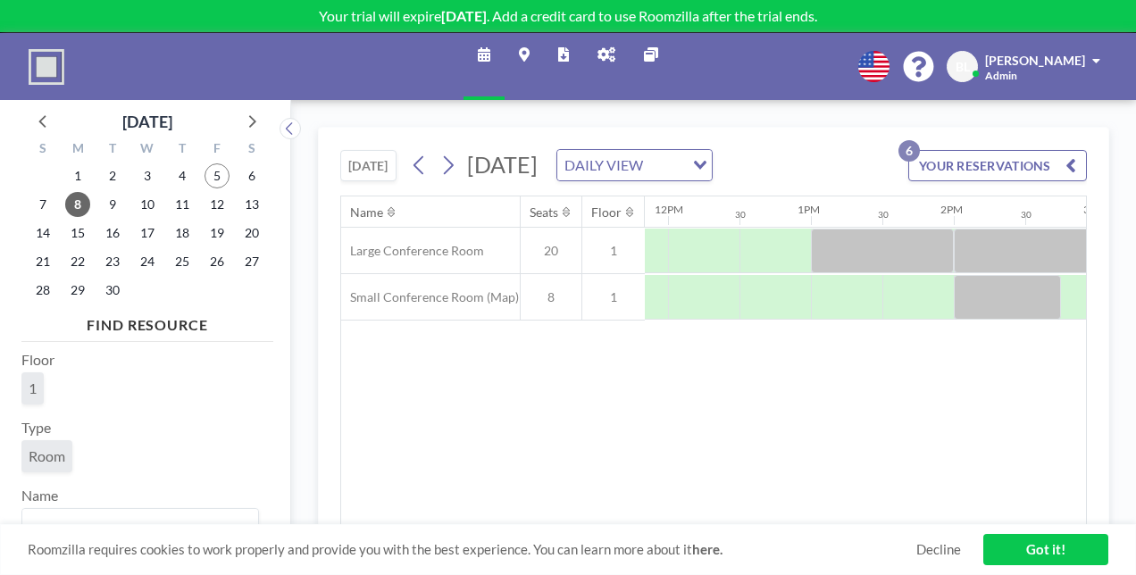
scroll to position [0, 1693]
click at [179, 205] on span "11" at bounding box center [182, 204] width 25 height 25
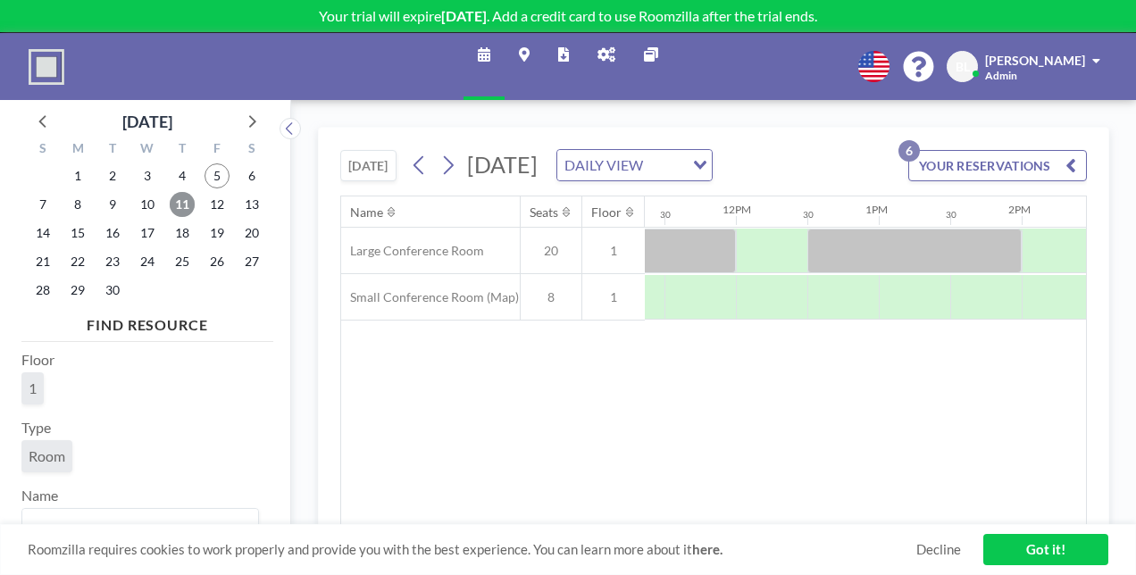
scroll to position [0, 1742]
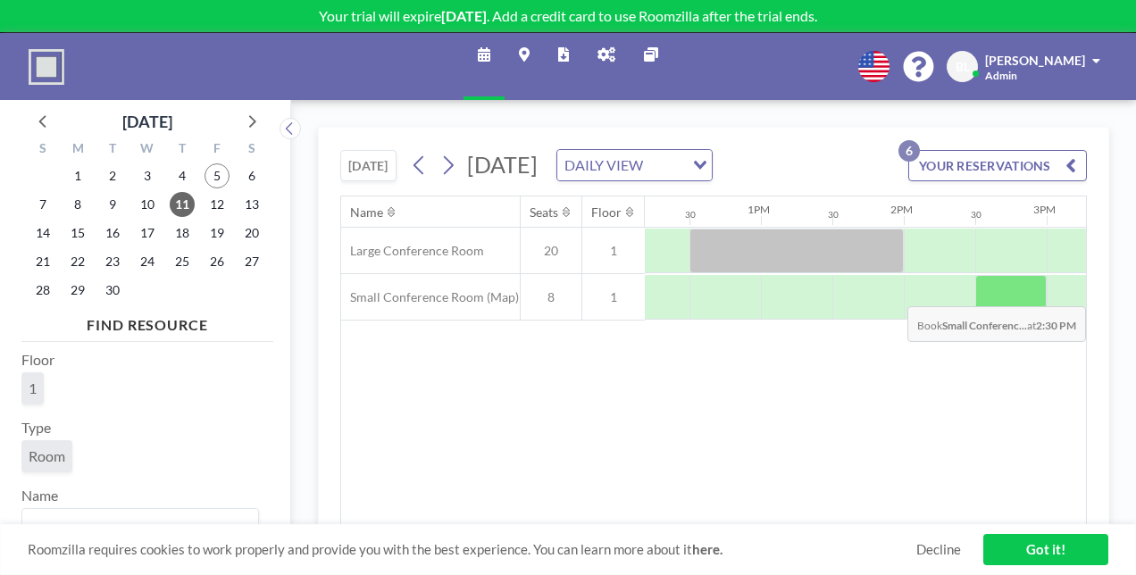
click at [983, 315] on div at bounding box center [1011, 297] width 71 height 45
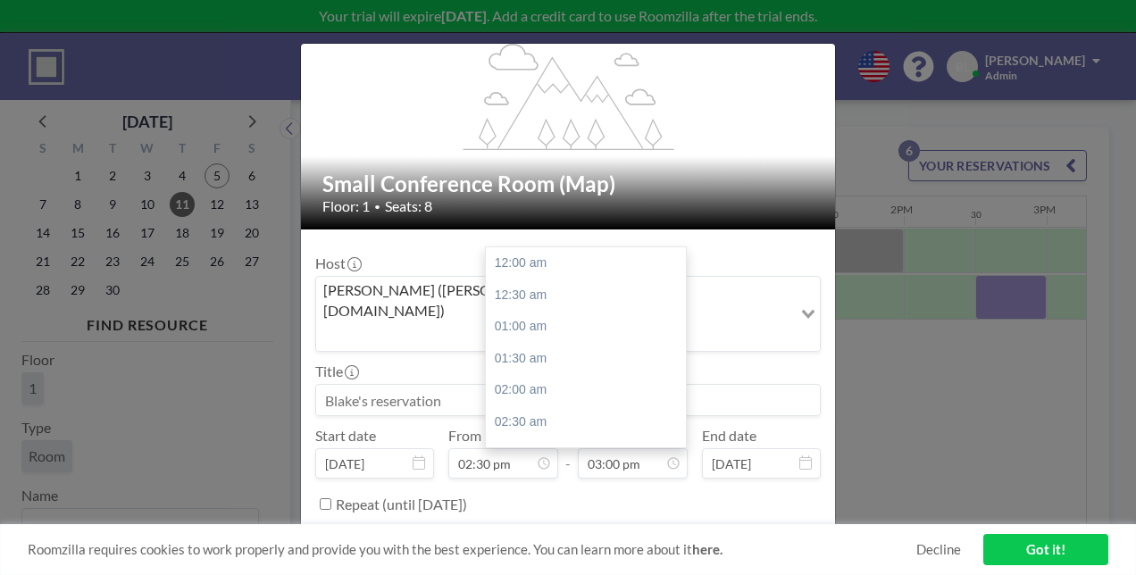
scroll to position [954, 0]
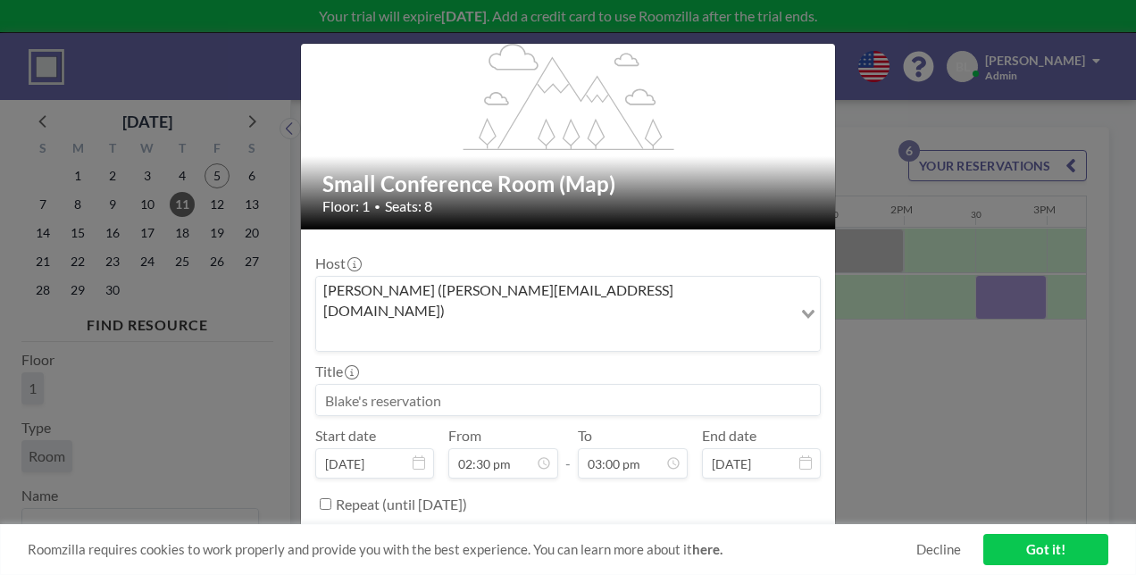
click at [744, 533] on button "BOOK NOW" at bounding box center [776, 548] width 90 height 31
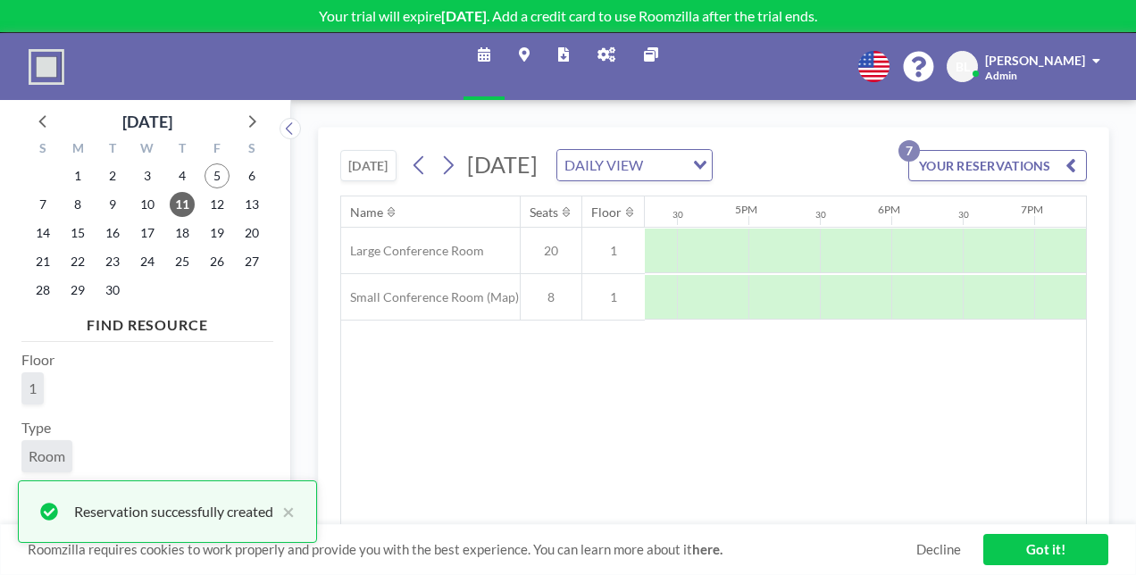
scroll to position [0, 2330]
click at [612, 459] on div "Name Seats Floor 12AM 30 1AM 30 2AM 30 3AM 30 4AM 30 5AM 30 6AM 30 7AM 30 8AM 3…" at bounding box center [713, 361] width 745 height 329
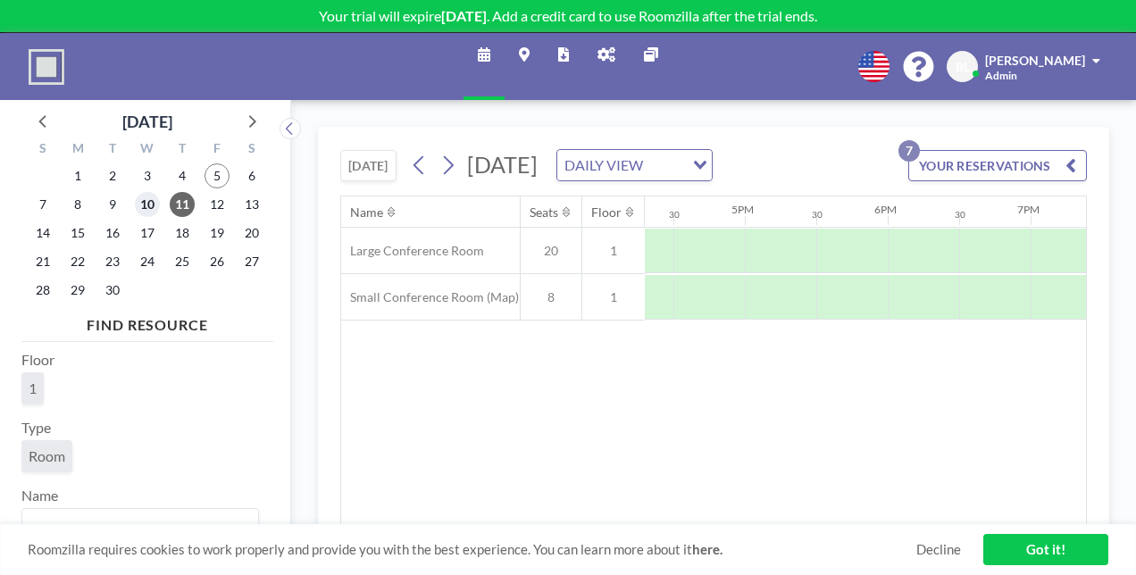
click at [148, 204] on span "10" at bounding box center [147, 204] width 25 height 25
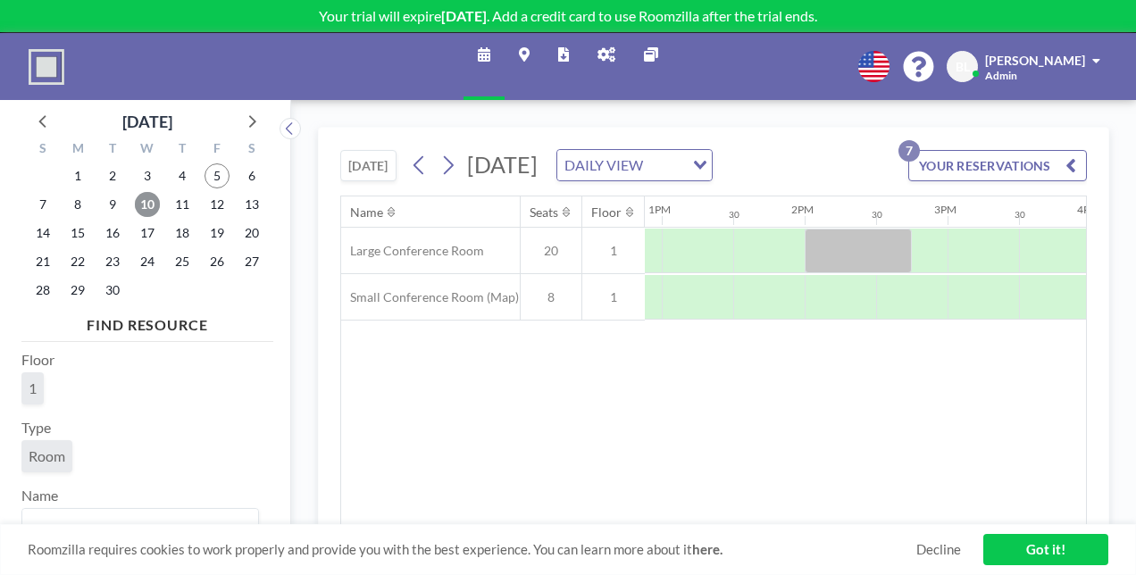
scroll to position [0, 1844]
click at [1039, 318] on div at bounding box center [1052, 297] width 71 height 45
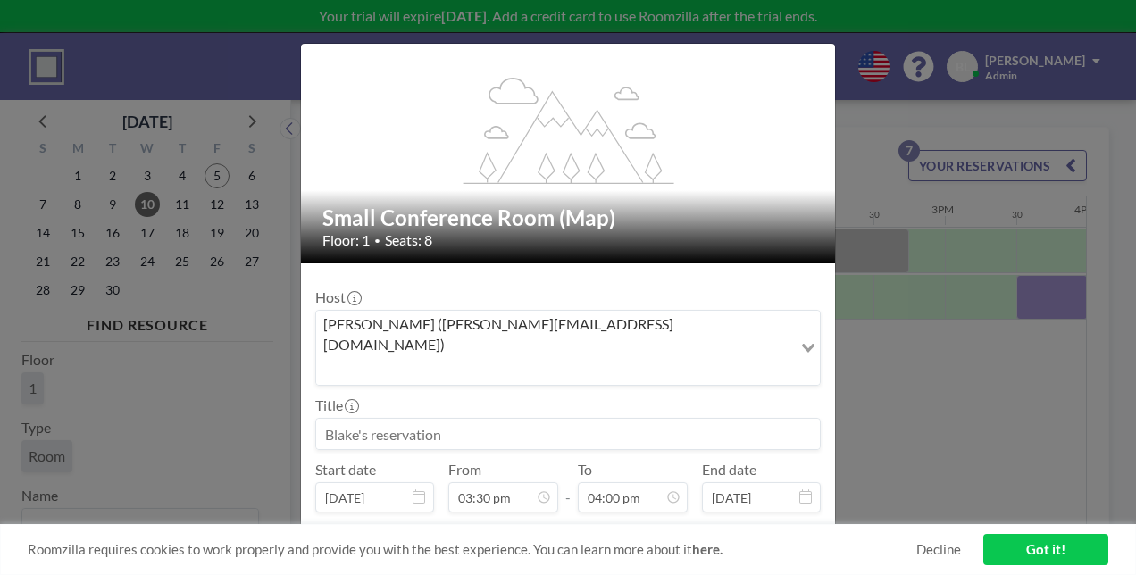
scroll to position [80, 0]
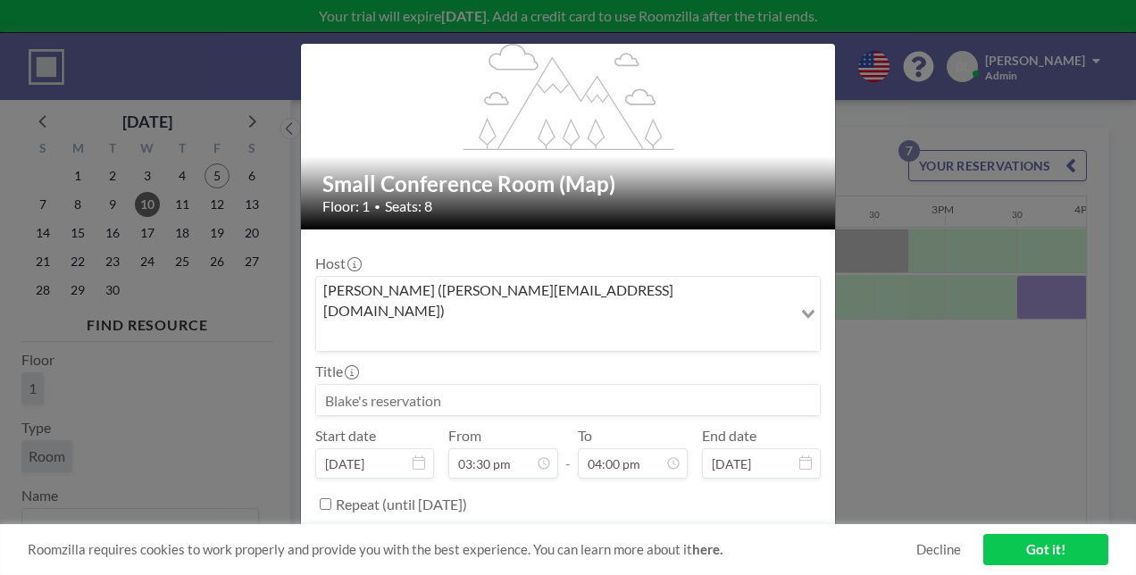
click at [742, 533] on button "BOOK NOW" at bounding box center [776, 548] width 90 height 31
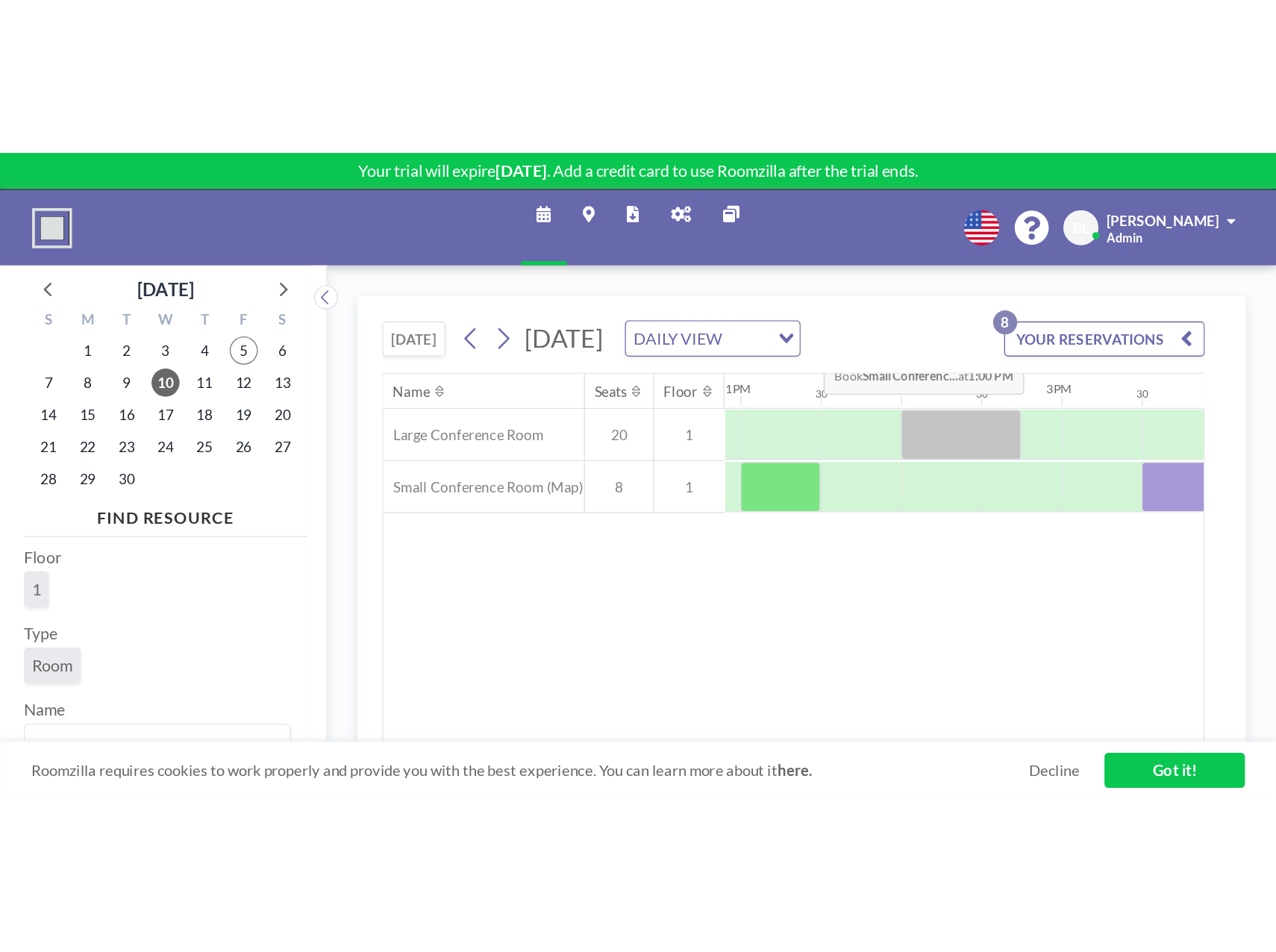
scroll to position [0, 1541]
